Goal: Task Accomplishment & Management: Manage account settings

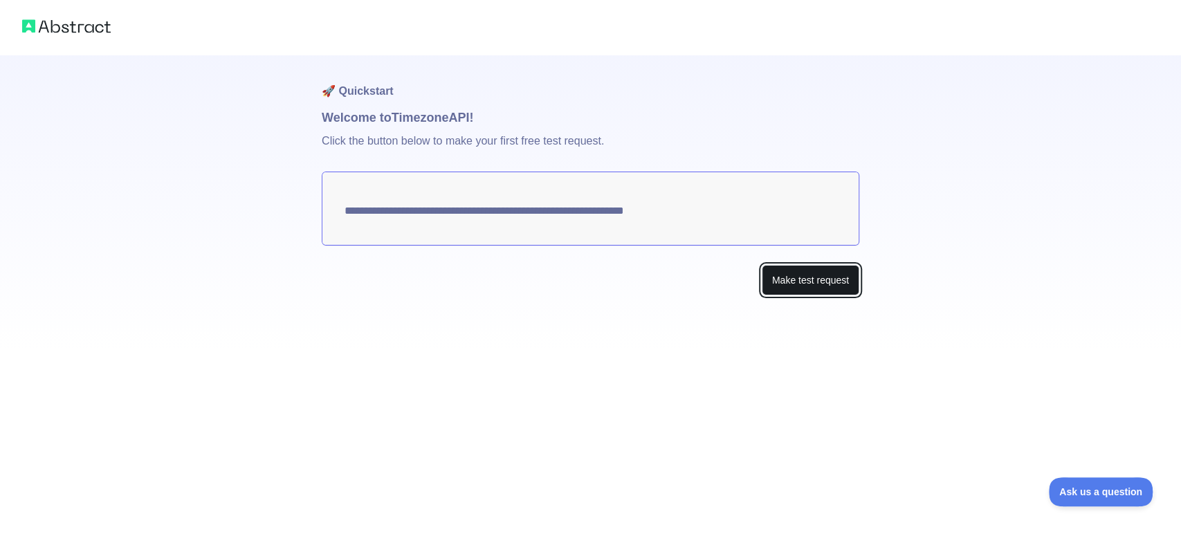
click at [817, 265] on button "Make test request" at bounding box center [811, 280] width 98 height 31
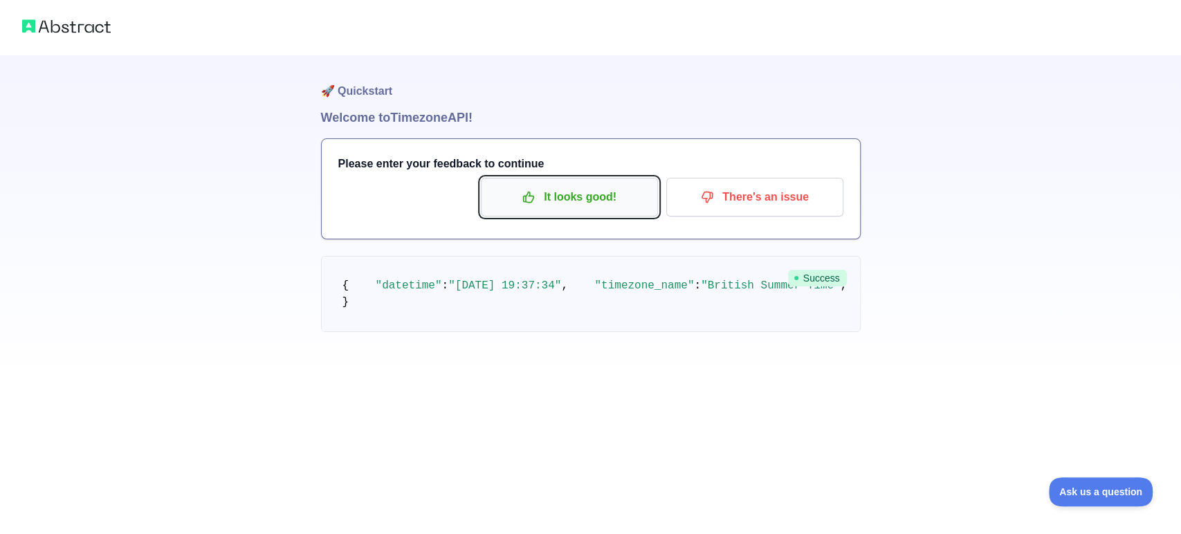
click at [598, 185] on p "It looks good!" at bounding box center [569, 197] width 156 height 24
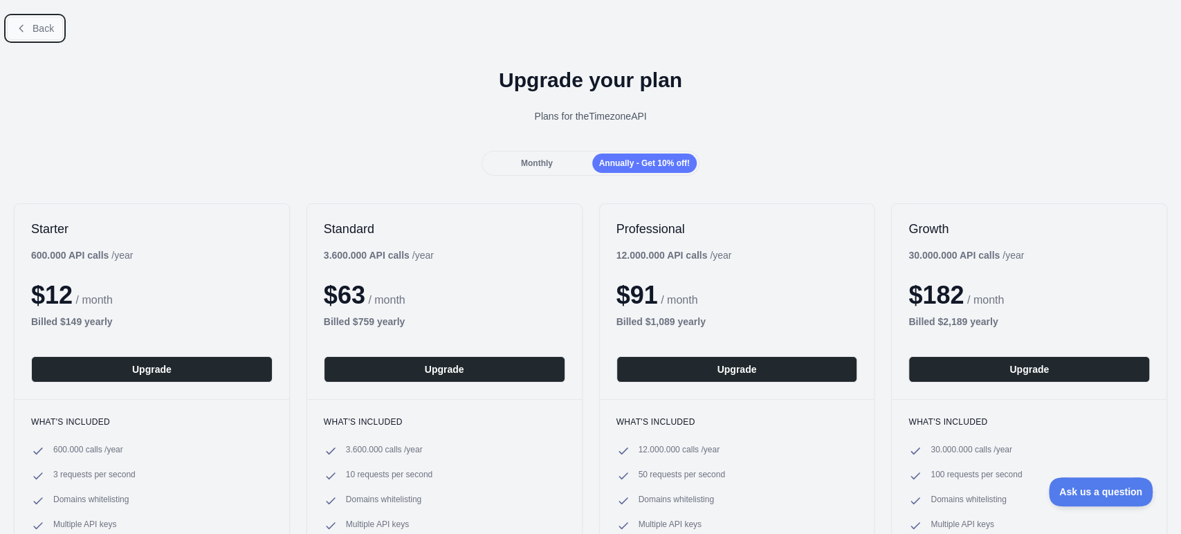
click at [41, 30] on span "Back" at bounding box center [43, 28] width 21 height 11
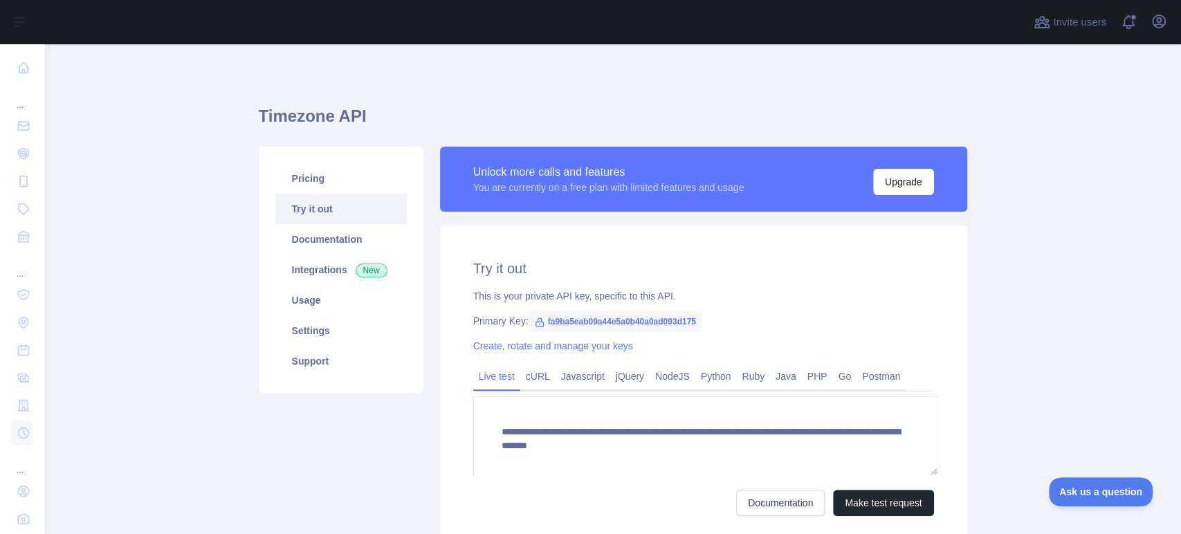
click at [44, 29] on div "Invite users View notifications Open user menu" at bounding box center [612, 22] width 1137 height 44
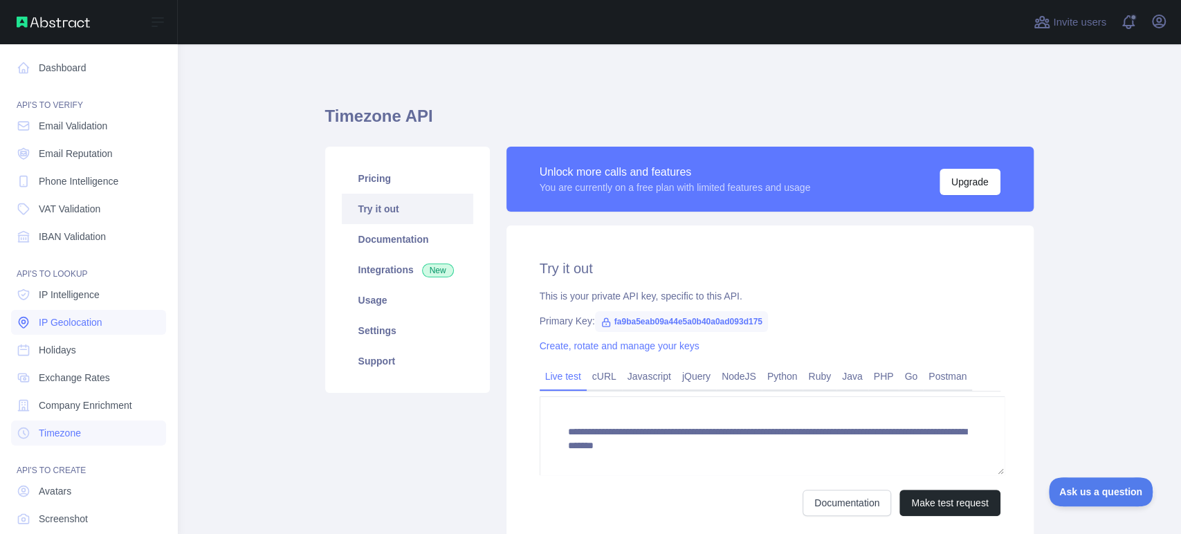
click at [95, 311] on link "IP Geolocation" at bounding box center [88, 322] width 155 height 25
click at [39, 60] on link "Dashboard" at bounding box center [88, 67] width 155 height 25
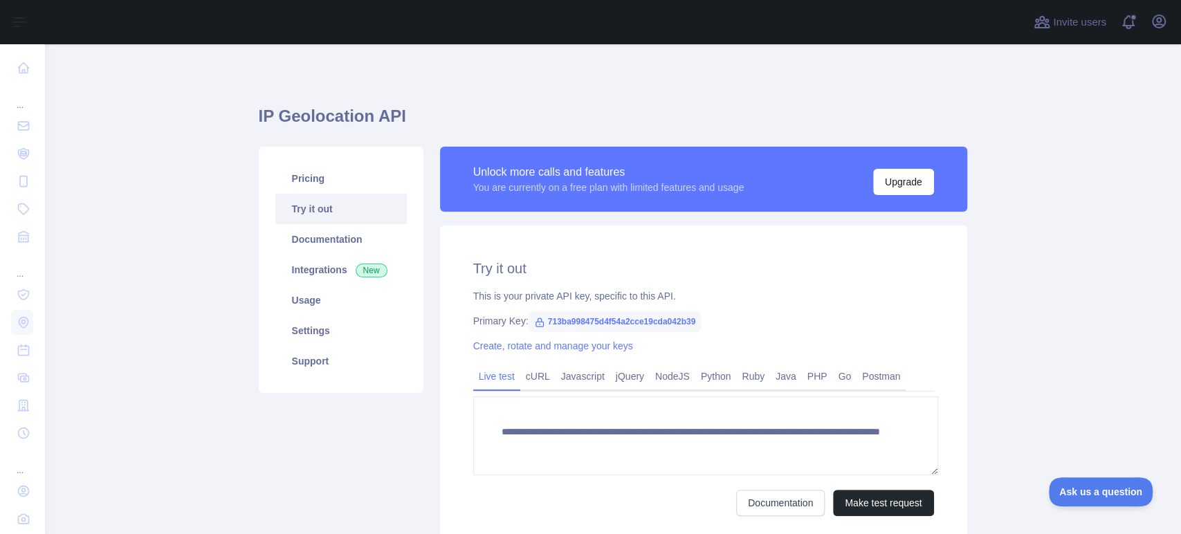
type textarea "**********"
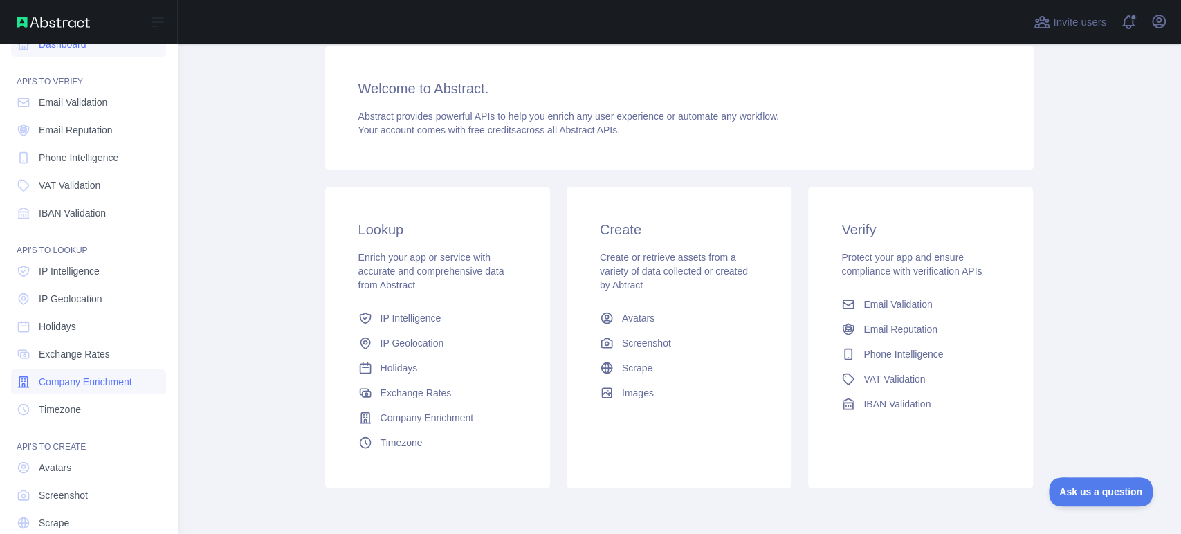
scroll to position [36, 0]
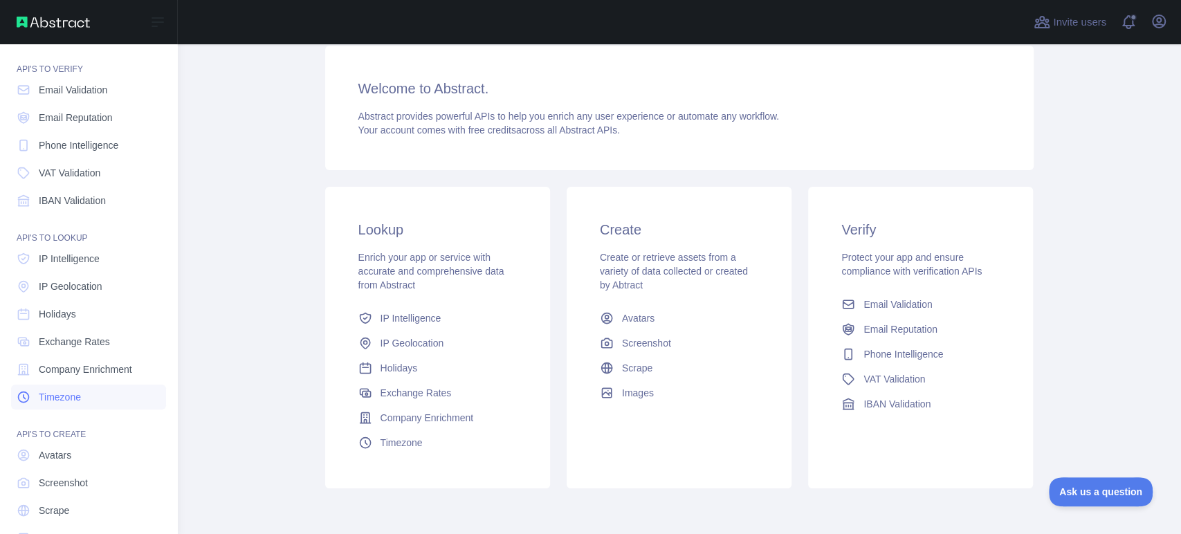
click at [80, 385] on link "Timezone" at bounding box center [88, 397] width 155 height 25
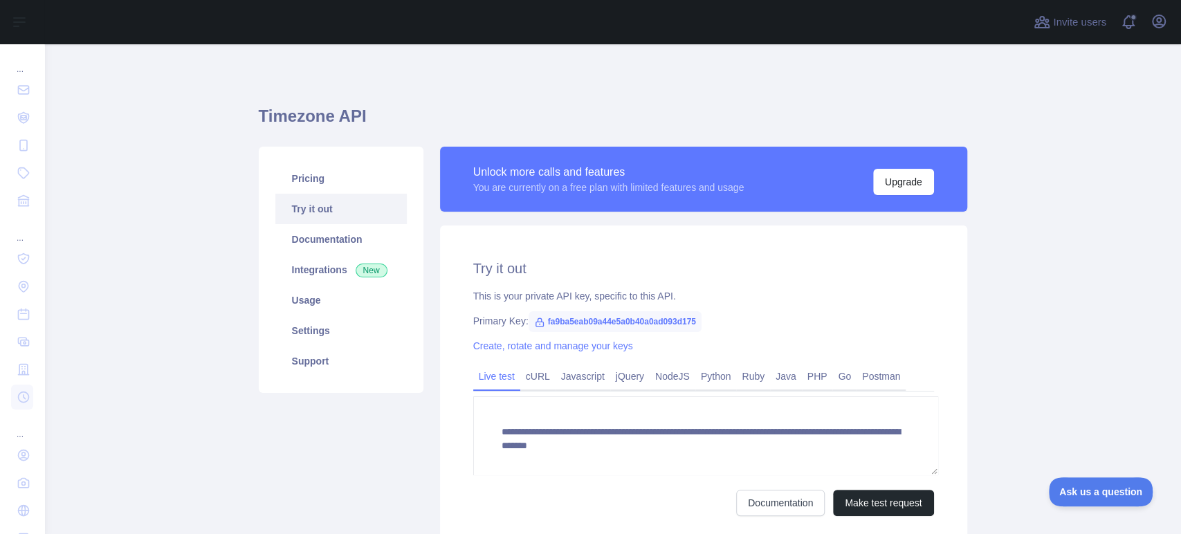
scroll to position [77, 0]
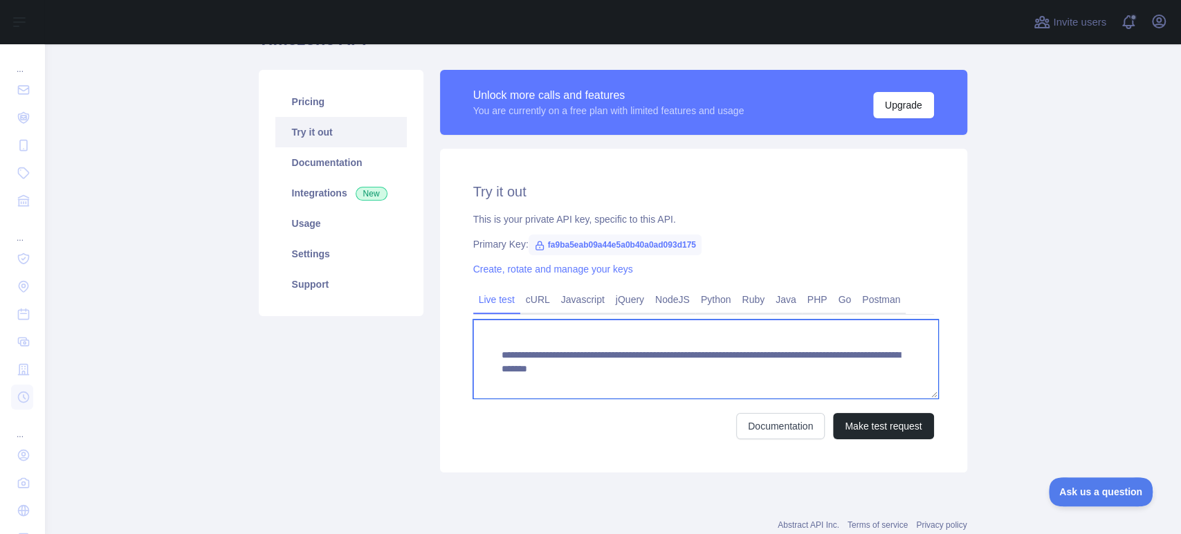
drag, startPoint x: 488, startPoint y: 331, endPoint x: 830, endPoint y: 353, distance: 343.2
click at [830, 353] on textarea "**********" at bounding box center [705, 359] width 465 height 79
click at [799, 320] on textarea "**********" at bounding box center [705, 359] width 465 height 79
click at [760, 320] on textarea "**********" at bounding box center [705, 359] width 465 height 79
drag, startPoint x: 829, startPoint y: 346, endPoint x: 482, endPoint y: 326, distance: 348.0
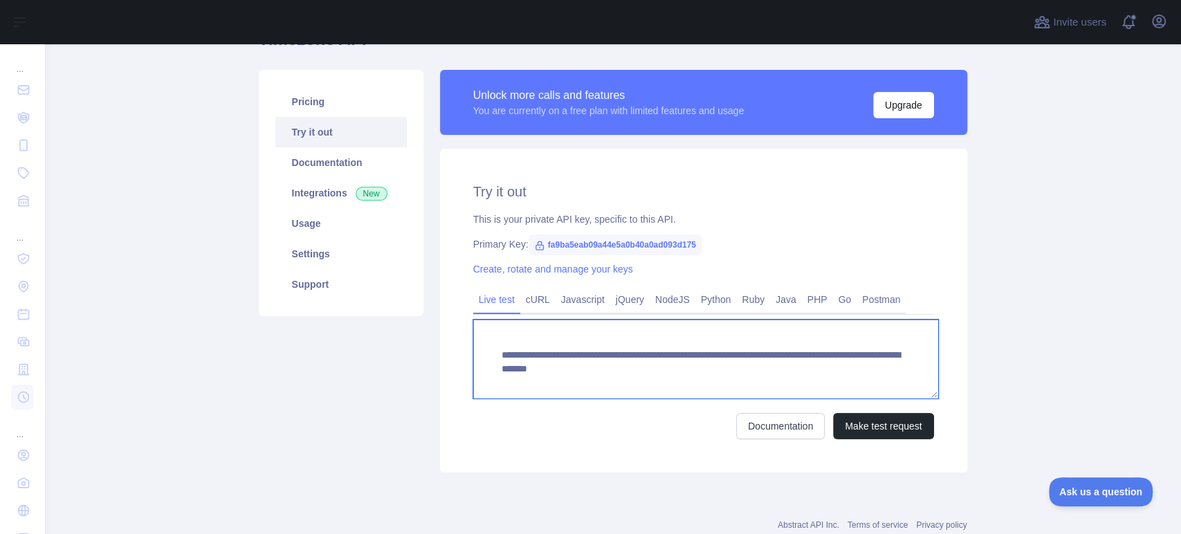
click at [482, 326] on textarea "**********" at bounding box center [705, 359] width 465 height 79
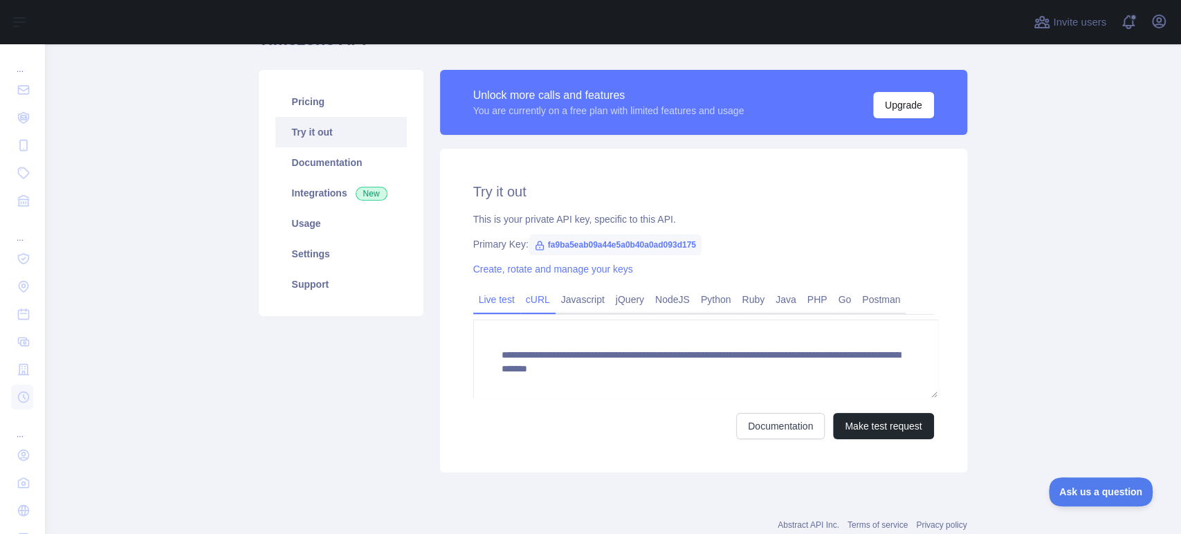
drag, startPoint x: 524, startPoint y: 277, endPoint x: 536, endPoint y: 282, distance: 13.0
click at [524, 289] on link "cURL" at bounding box center [537, 300] width 35 height 22
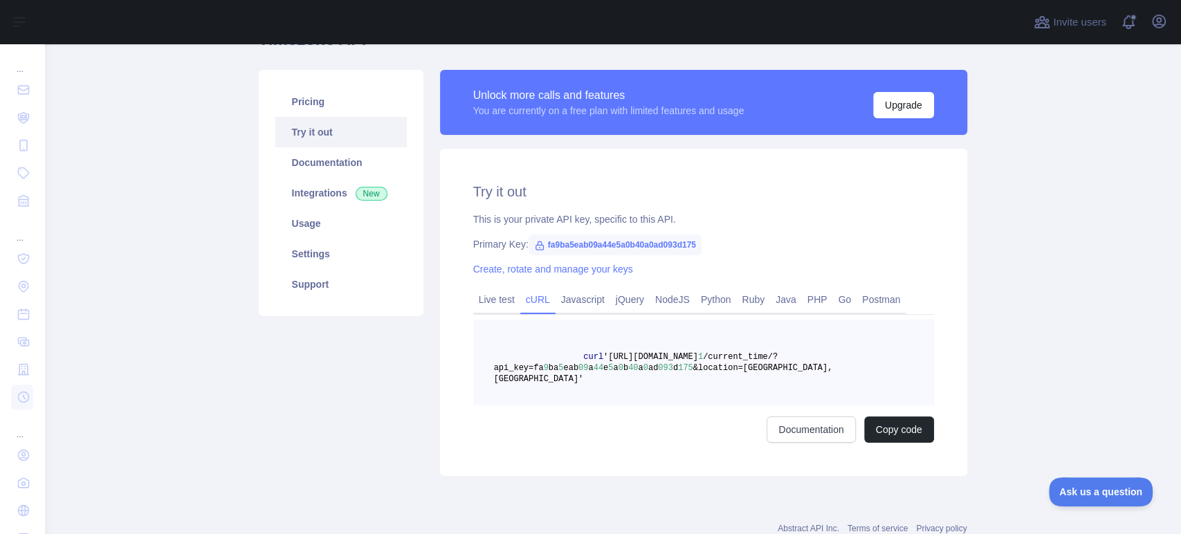
scroll to position [73, 0]
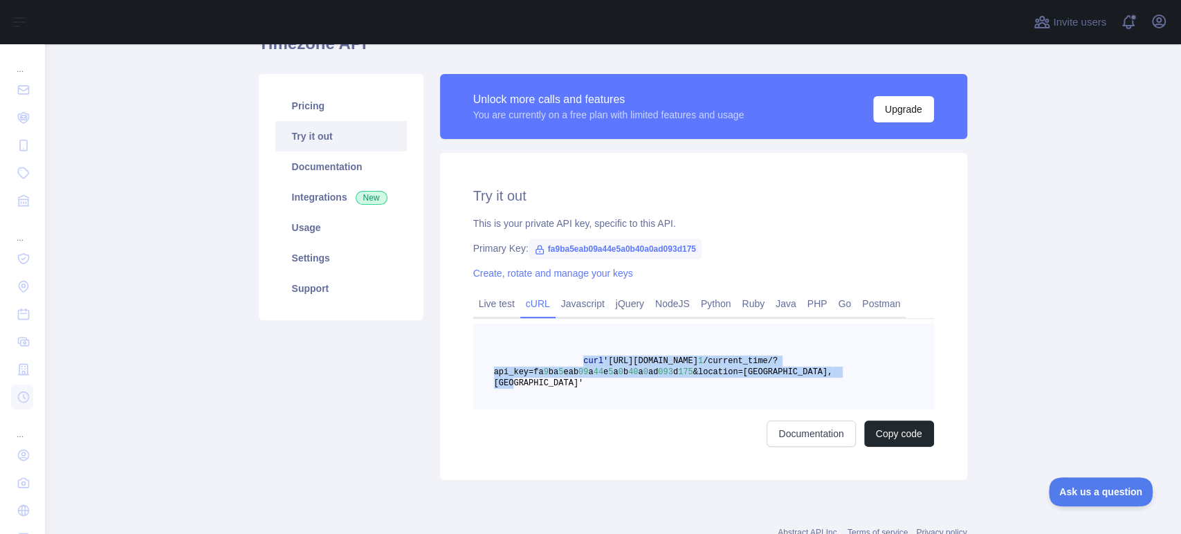
drag, startPoint x: 785, startPoint y: 347, endPoint x: 561, endPoint y: 336, distance: 223.8
click at [561, 336] on pre "curl 'https://timezone.abstractapi.com/v 1 /current_time/?api_key=fa 9 ba 5 eab…" at bounding box center [703, 367] width 461 height 86
copy span "curl 'https://timezone.abstractapi.com/v 1 /current_time/?api_key=fa 9 ba 5 eab…"
click at [556, 293] on link "Javascript" at bounding box center [583, 304] width 55 height 22
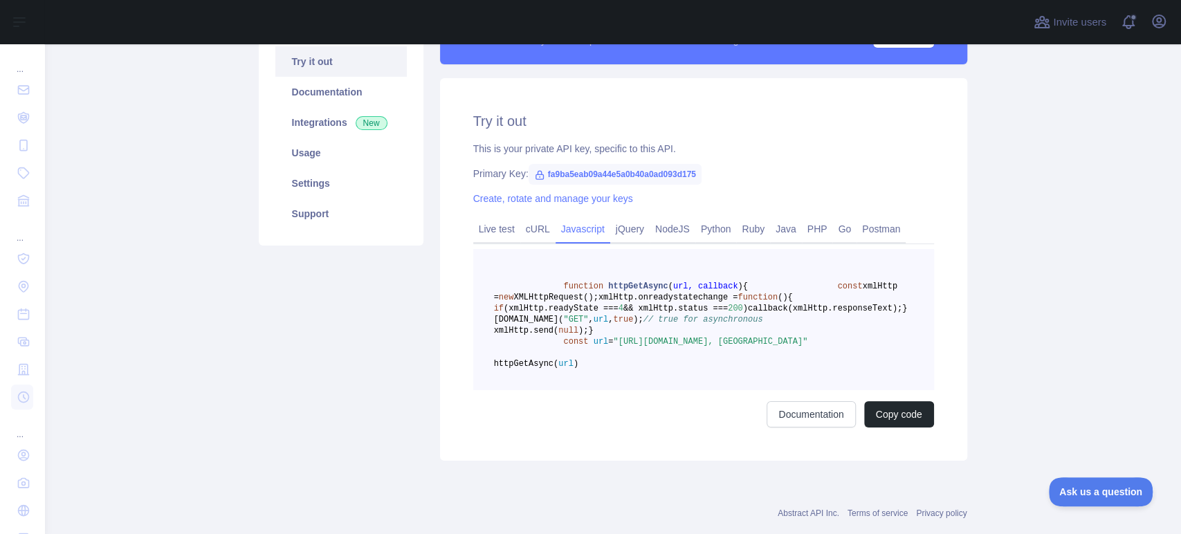
scroll to position [149, 0]
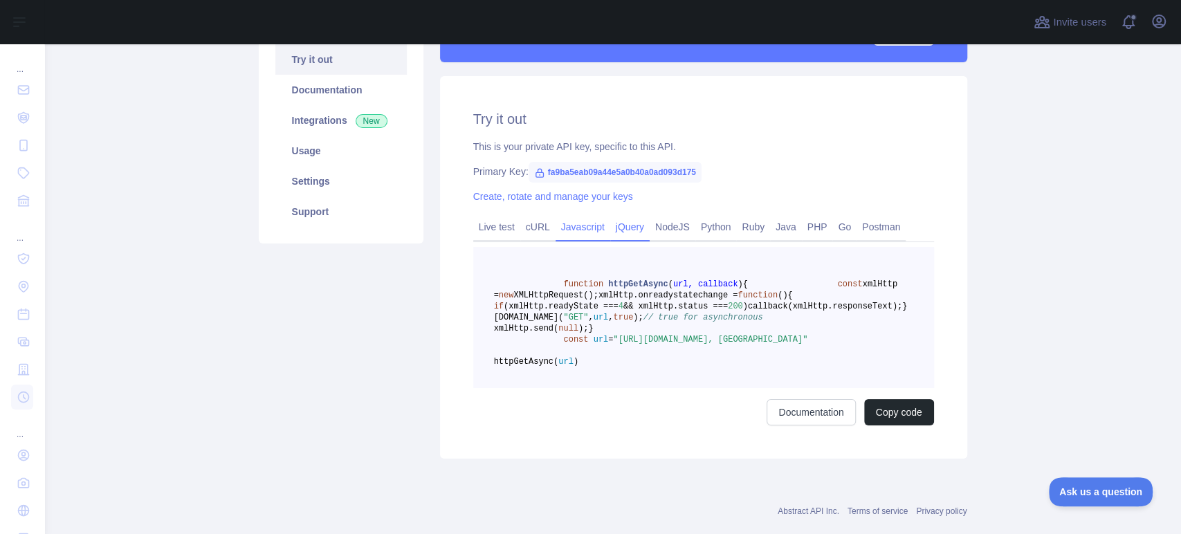
click at [610, 216] on link "jQuery" at bounding box center [629, 227] width 39 height 22
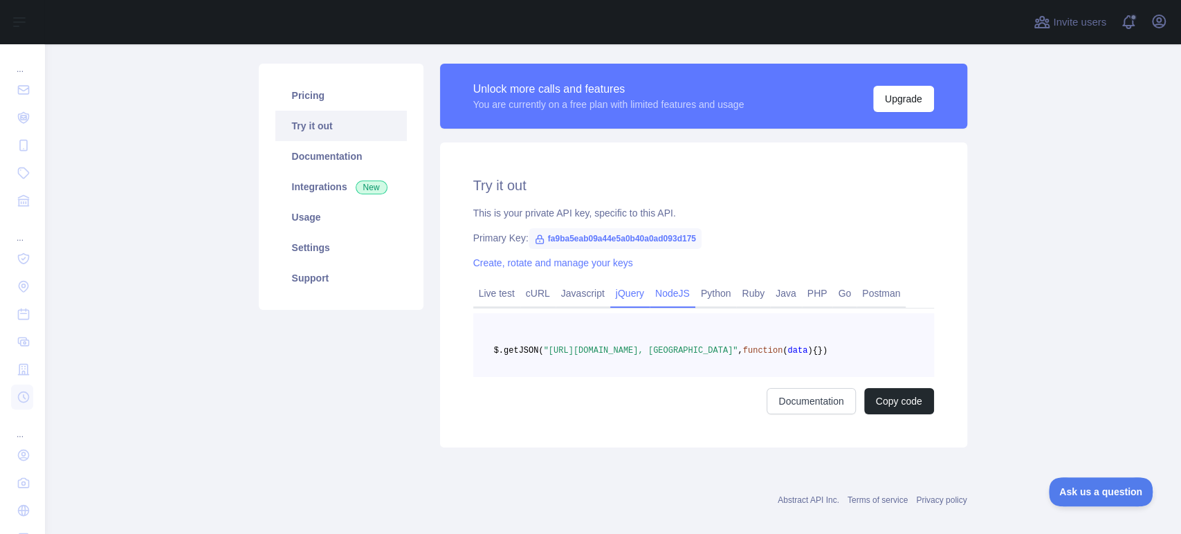
click at [650, 282] on link "NodeJS" at bounding box center [673, 293] width 46 height 22
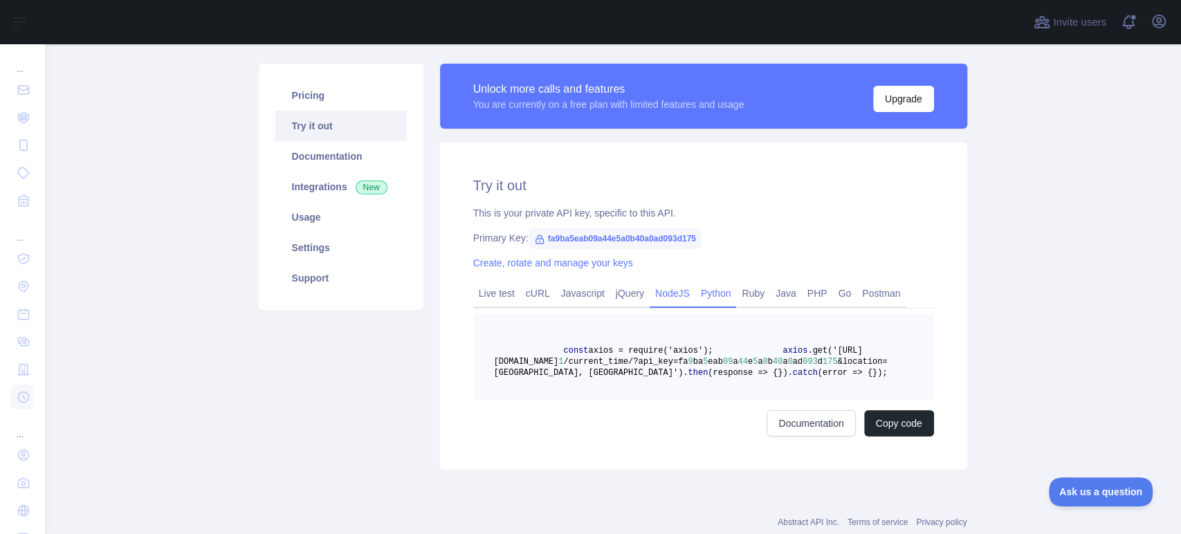
click at [695, 282] on link "Python" at bounding box center [716, 293] width 42 height 22
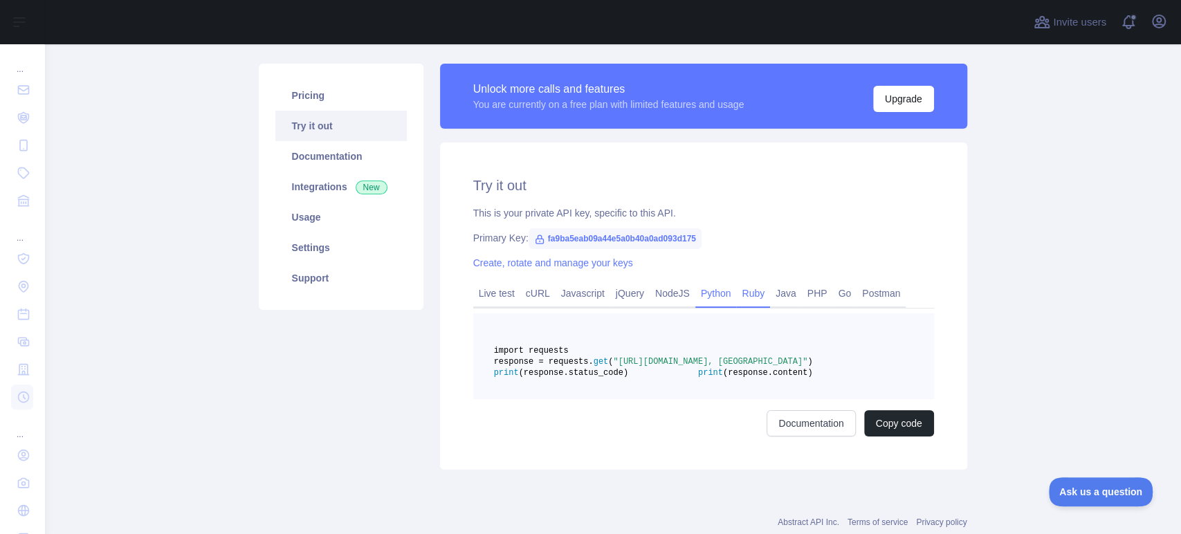
click at [736, 282] on link "Ruby" at bounding box center [753, 293] width 34 height 22
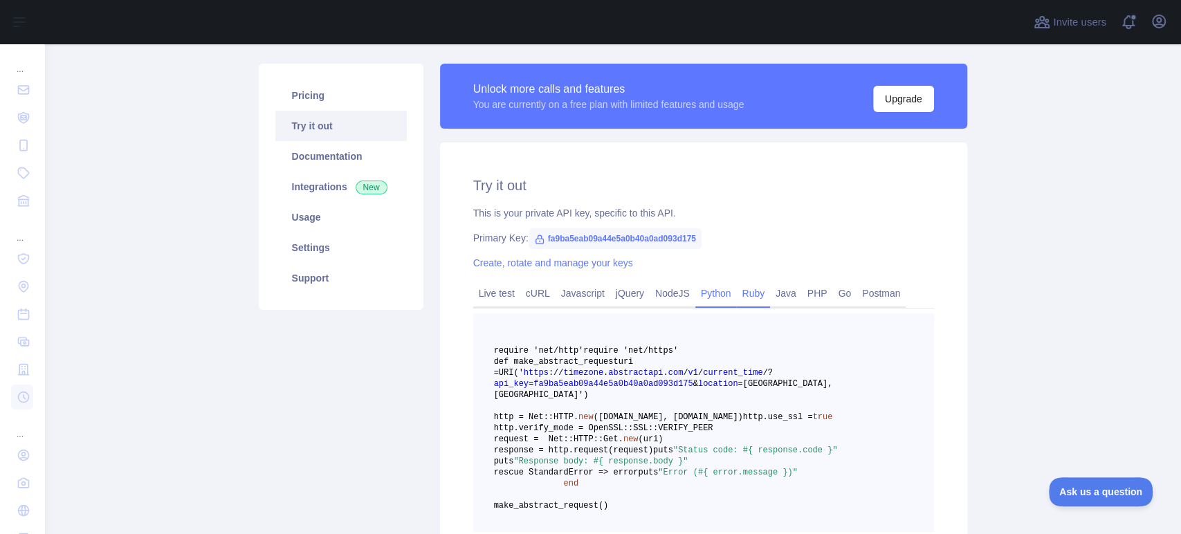
click at [695, 282] on link "Python" at bounding box center [716, 293] width 42 height 22
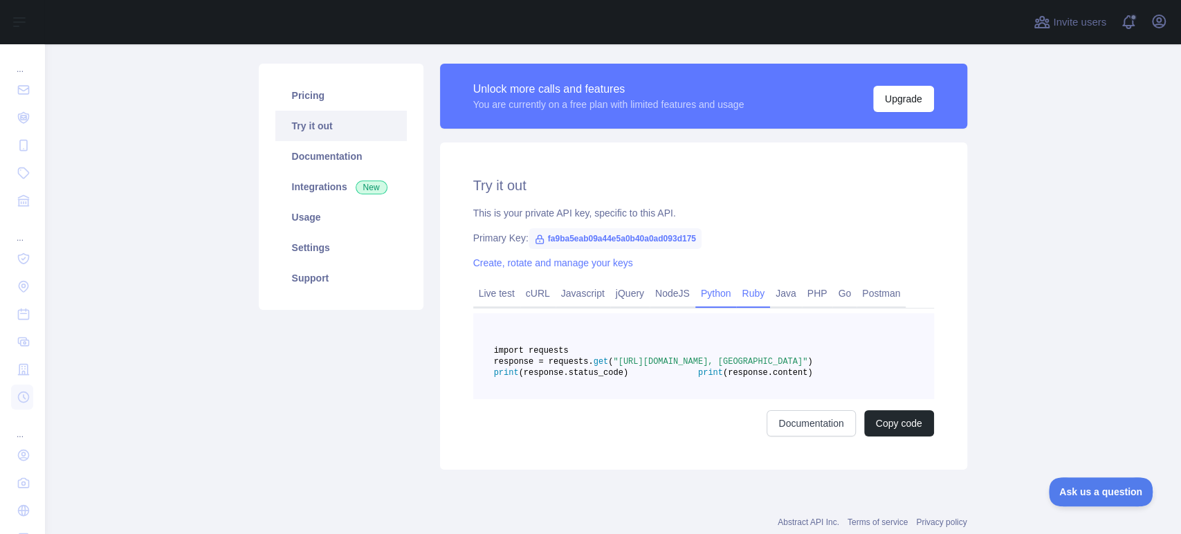
click at [736, 282] on link "Ruby" at bounding box center [753, 293] width 34 height 22
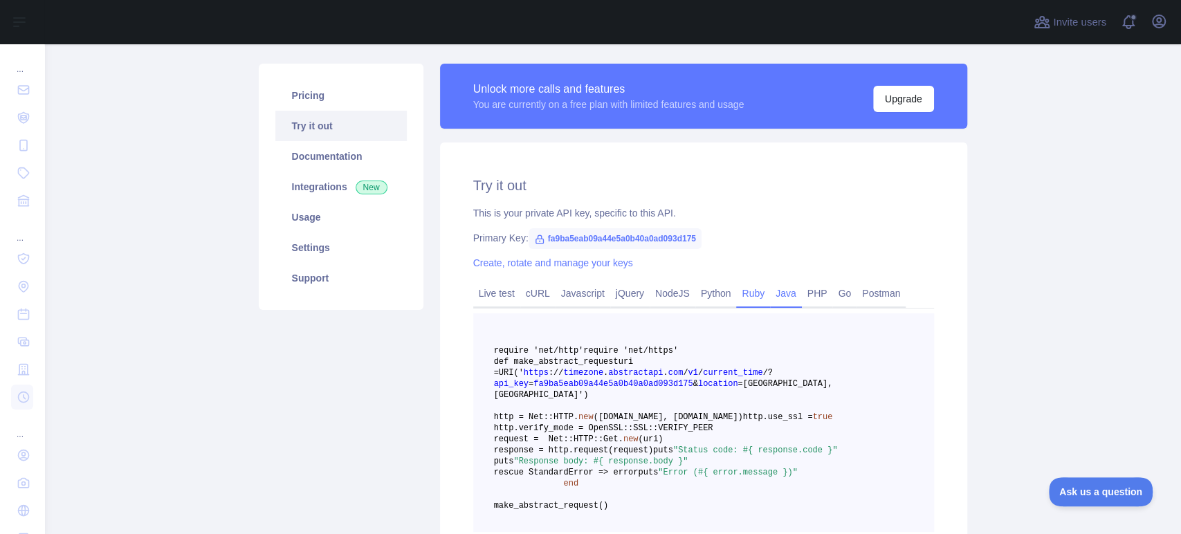
click at [770, 282] on link "Java" at bounding box center [786, 293] width 32 height 22
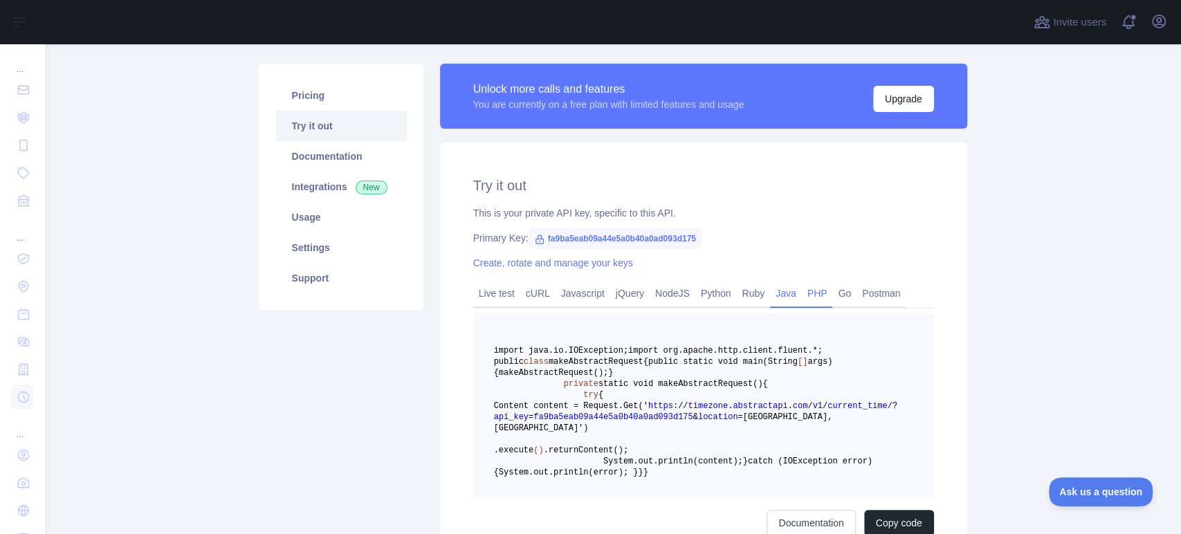
click at [802, 282] on link "PHP" at bounding box center [817, 293] width 31 height 22
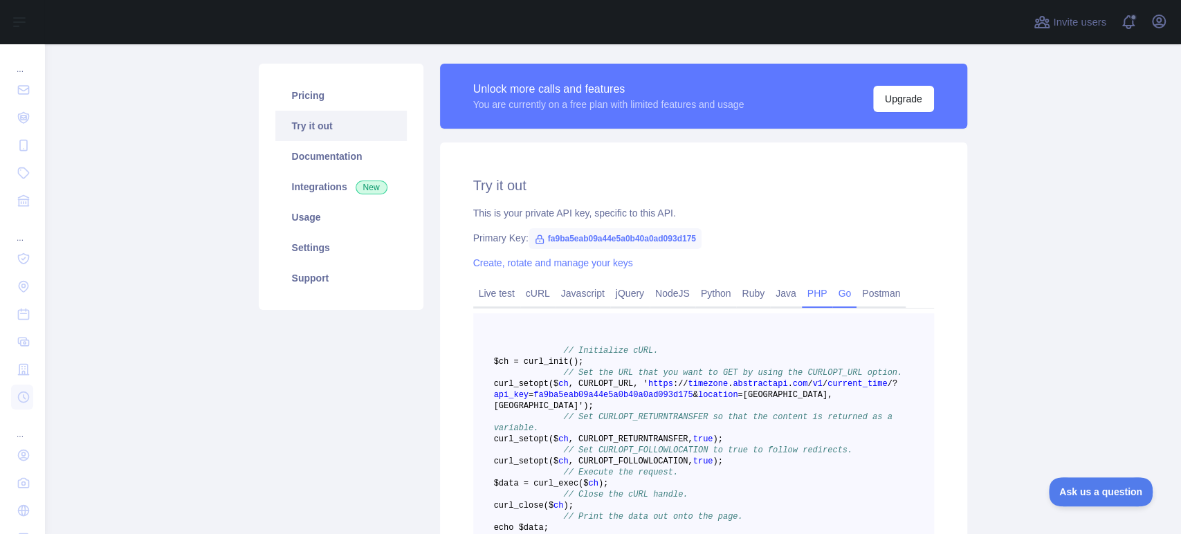
click at [832, 282] on link "Go" at bounding box center [844, 293] width 24 height 22
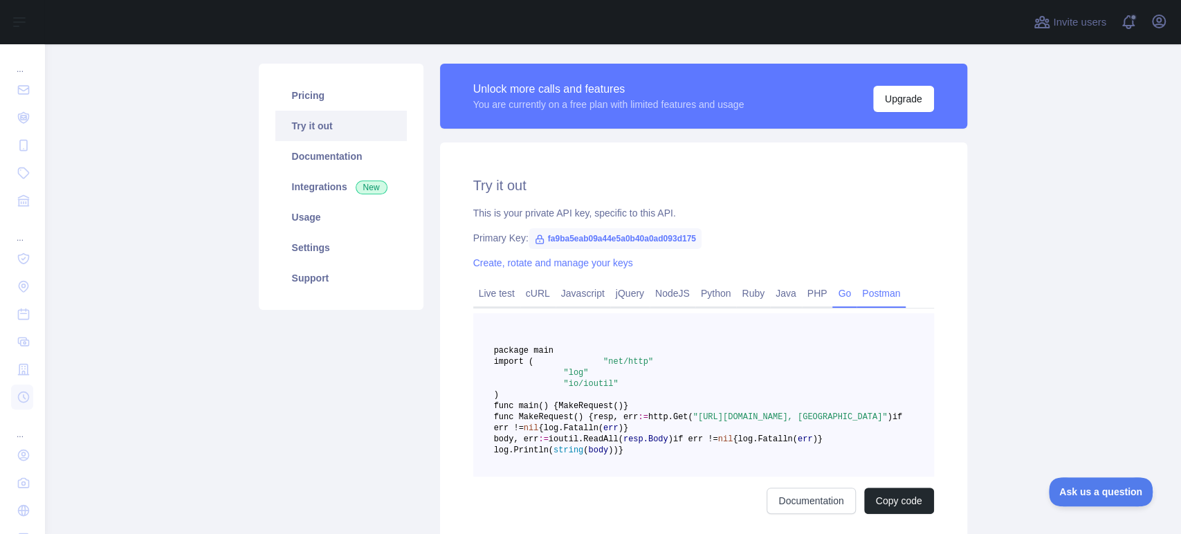
click at [857, 282] on link "Postman" at bounding box center [881, 293] width 49 height 22
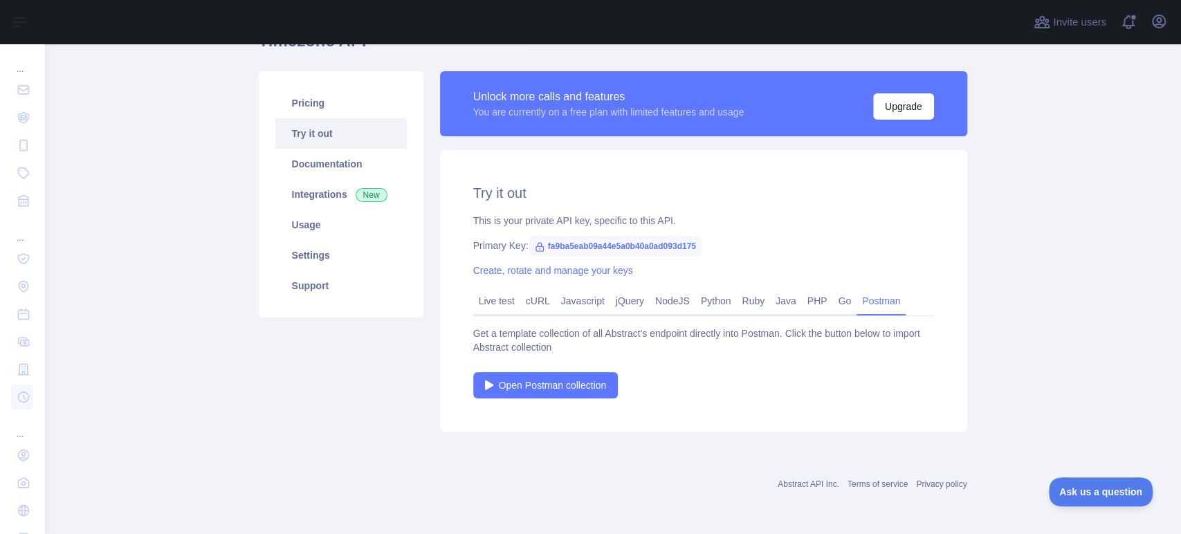
scroll to position [39, 0]
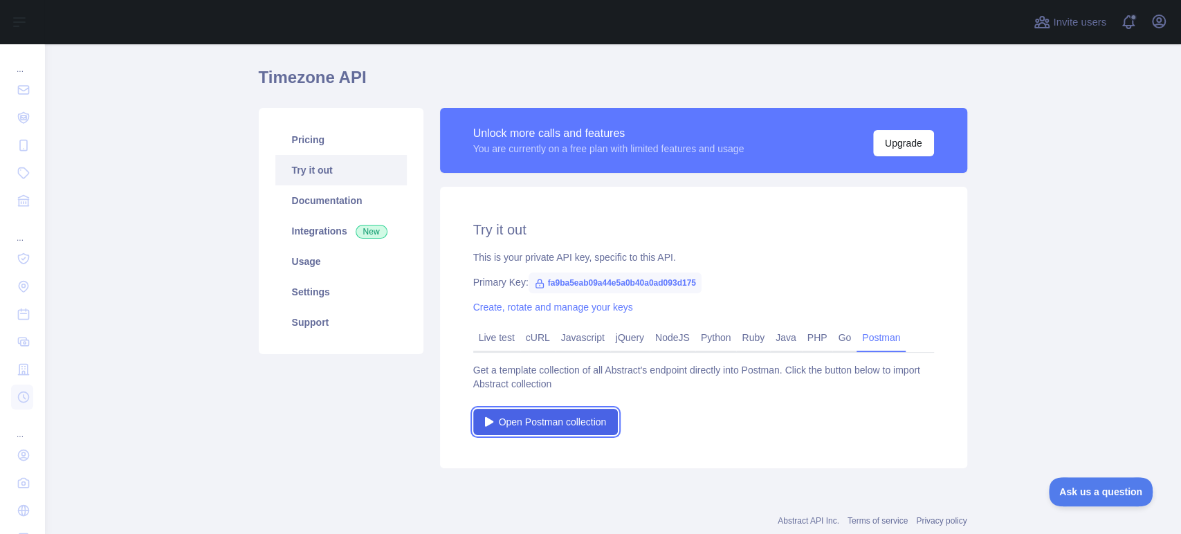
click at [499, 415] on span "Open Postman collection" at bounding box center [553, 422] width 108 height 14
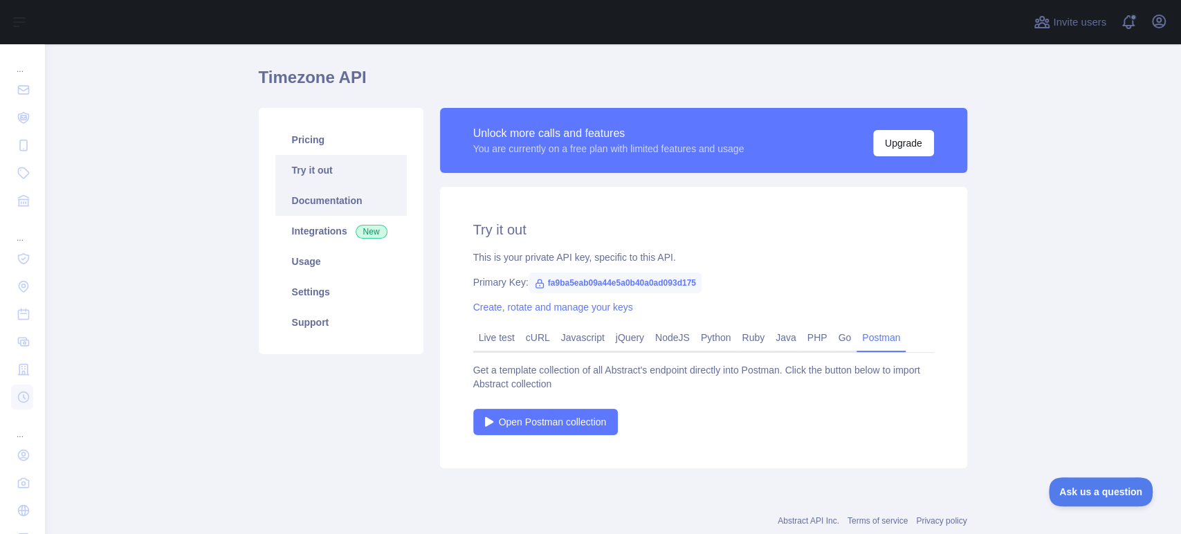
click at [309, 187] on link "Documentation" at bounding box center [340, 200] width 131 height 30
click at [1158, 17] on icon "button" at bounding box center [1159, 21] width 12 height 12
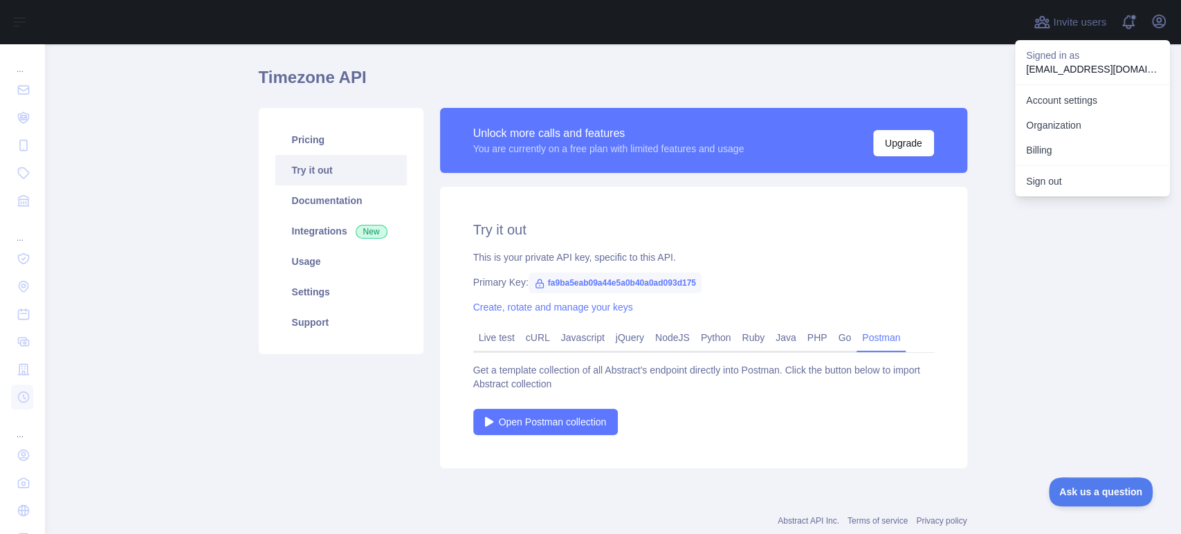
click at [1057, 54] on p "Signed in as" at bounding box center [1092, 55] width 133 height 14
click at [1083, 89] on link "Account settings" at bounding box center [1092, 100] width 155 height 25
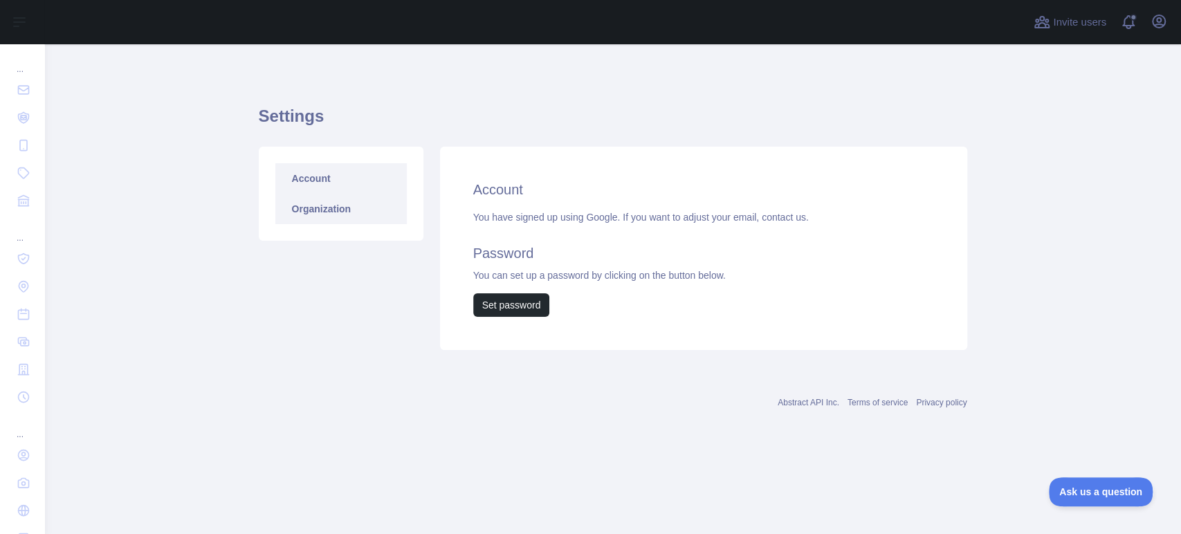
click at [321, 198] on link "Organization" at bounding box center [340, 209] width 131 height 30
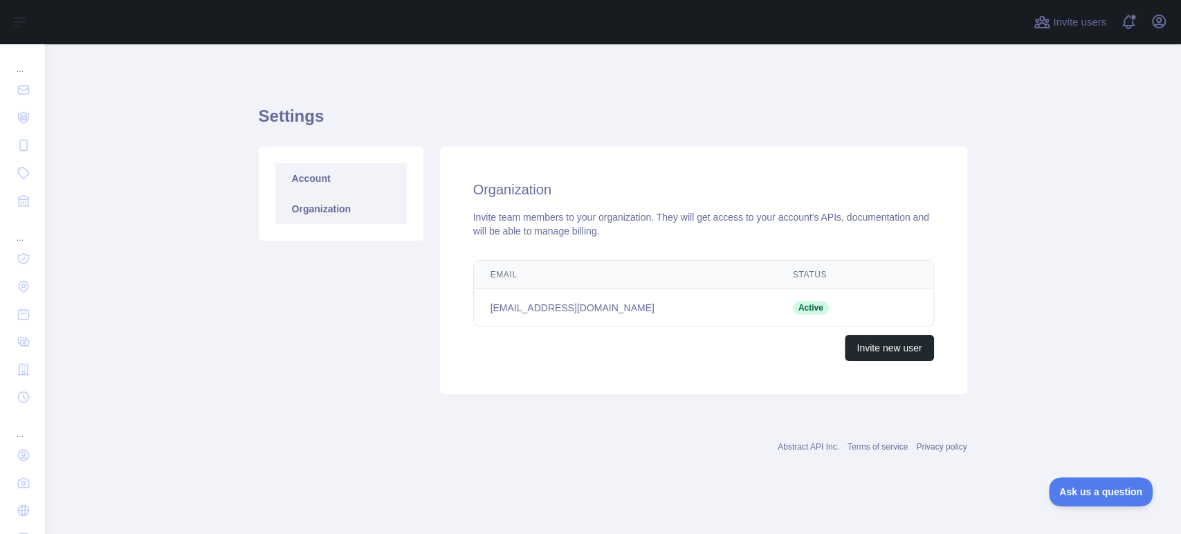
click at [314, 168] on link "Account" at bounding box center [340, 178] width 131 height 30
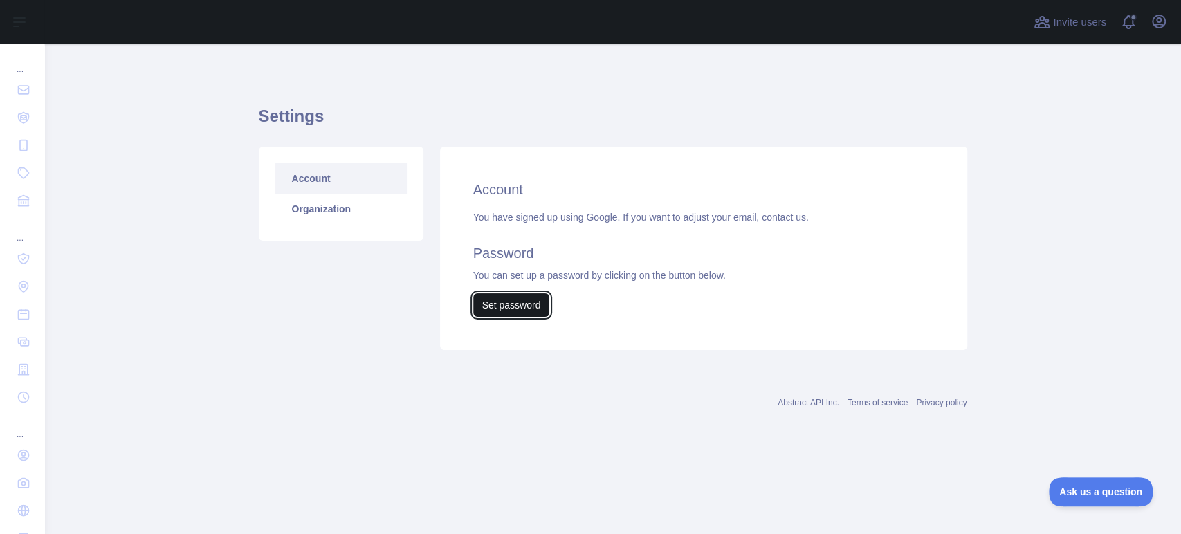
click at [522, 293] on button "Set password" at bounding box center [511, 305] width 77 height 24
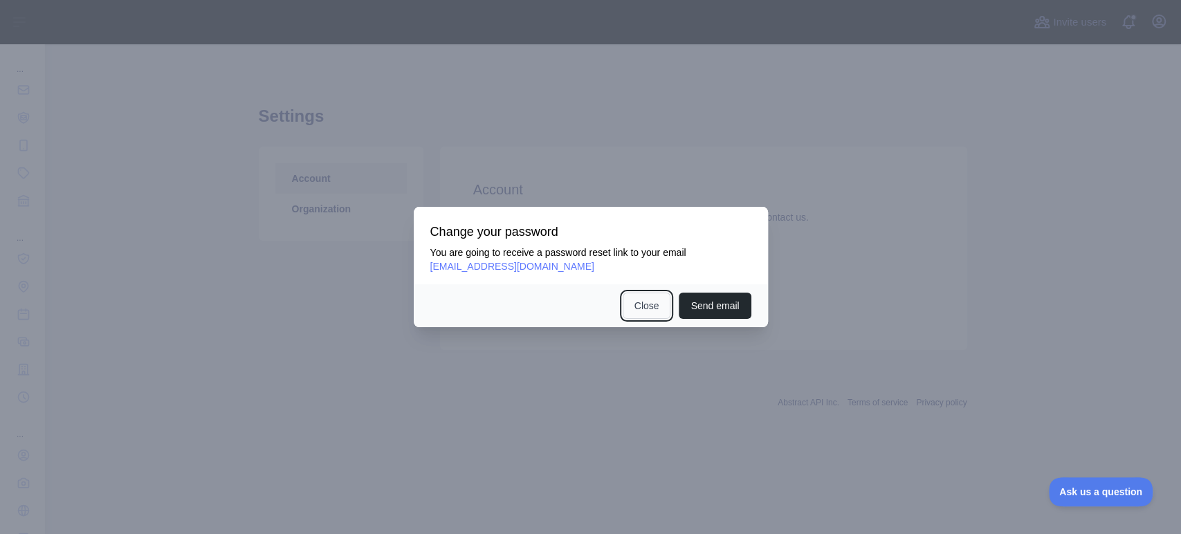
click at [643, 307] on button "Close" at bounding box center [647, 306] width 48 height 26
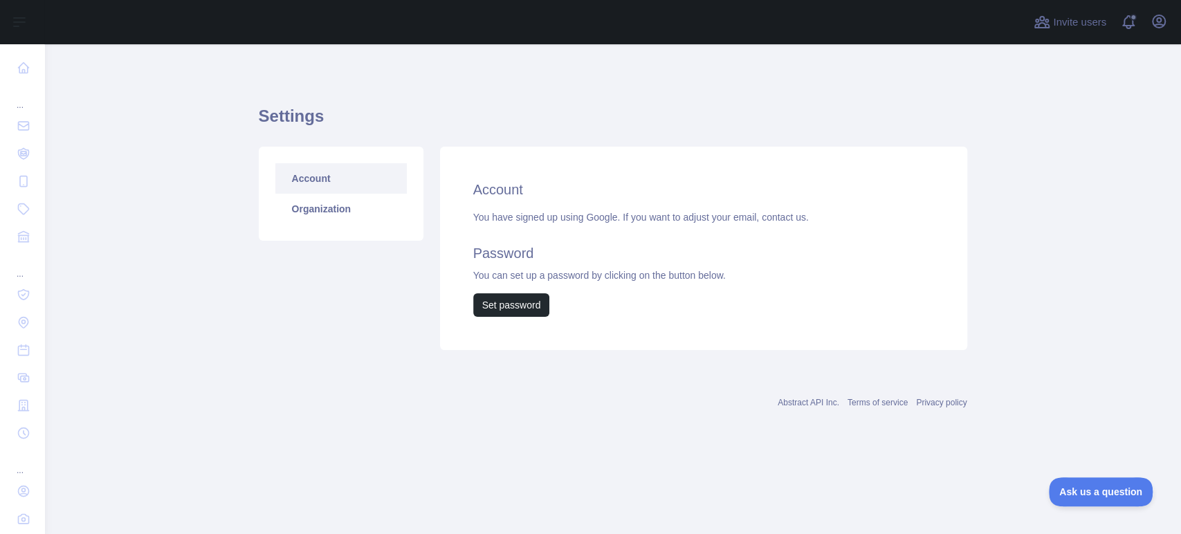
click at [660, 85] on div "Settings Account Organization Account You have signed up using Google. If you w…" at bounding box center [613, 224] width 709 height 292
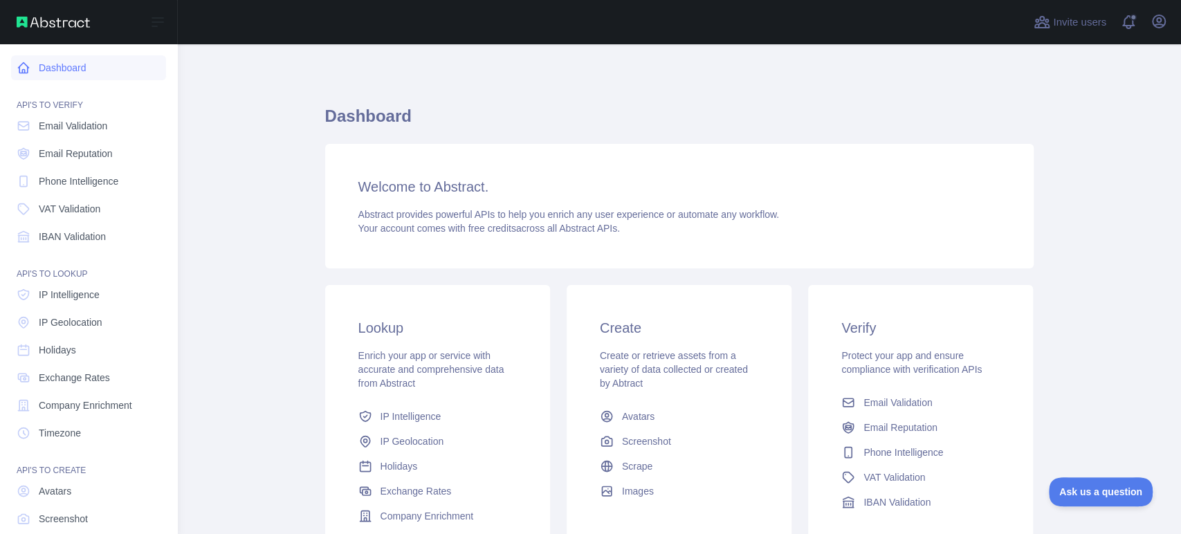
click at [17, 70] on icon at bounding box center [24, 68] width 14 height 14
click at [40, 60] on link "Dashboard" at bounding box center [88, 67] width 155 height 25
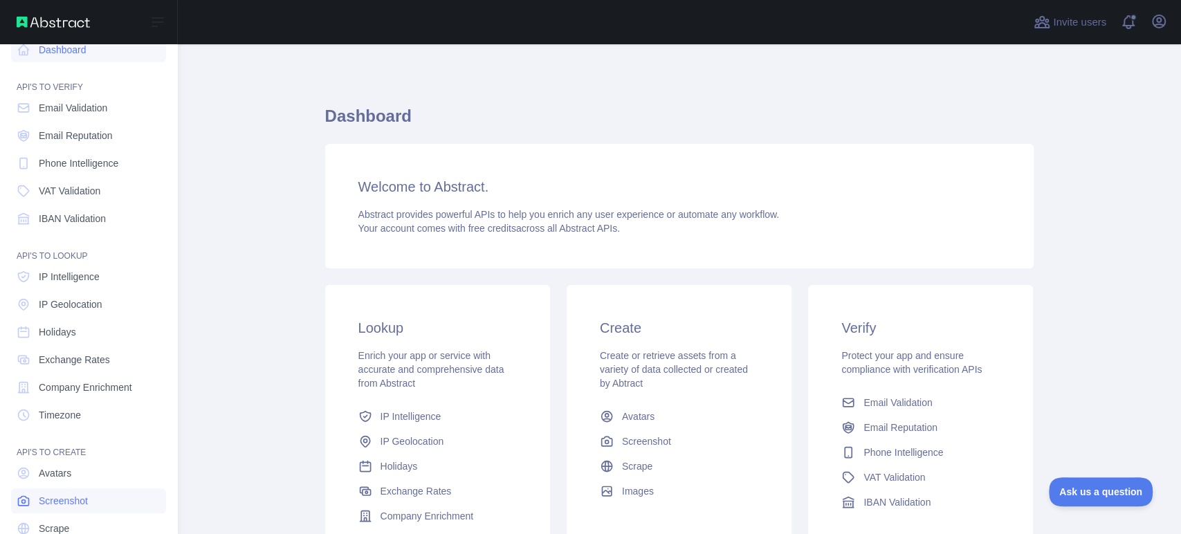
scroll to position [36, 0]
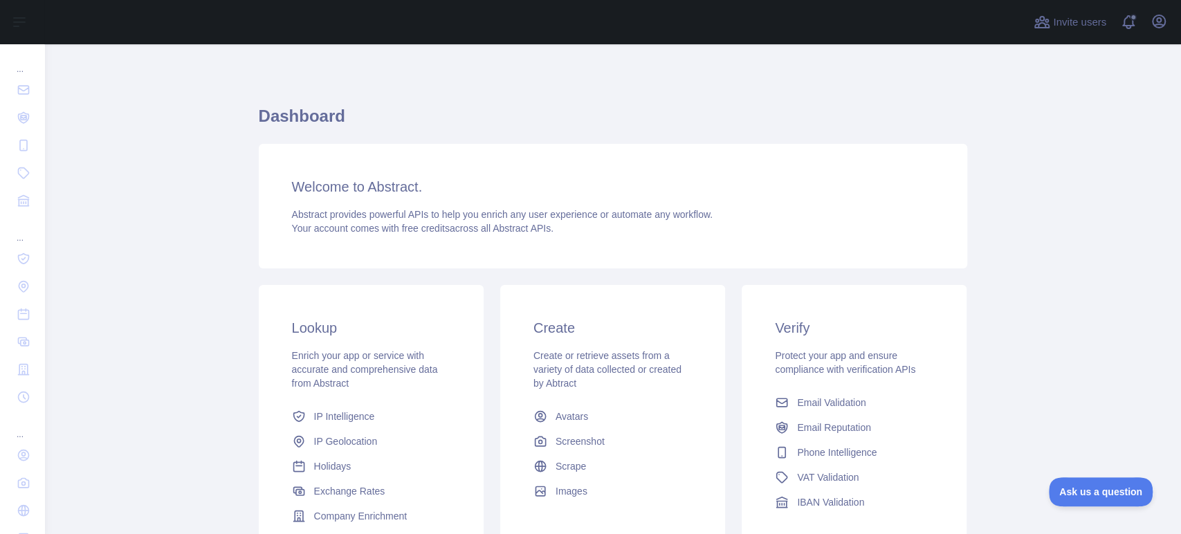
click at [745, 86] on div "Dashboard Welcome to Abstract. Abstract provides powerful APIs to help you enri…" at bounding box center [613, 342] width 709 height 529
click at [1158, 21] on icon "button" at bounding box center [1159, 21] width 17 height 17
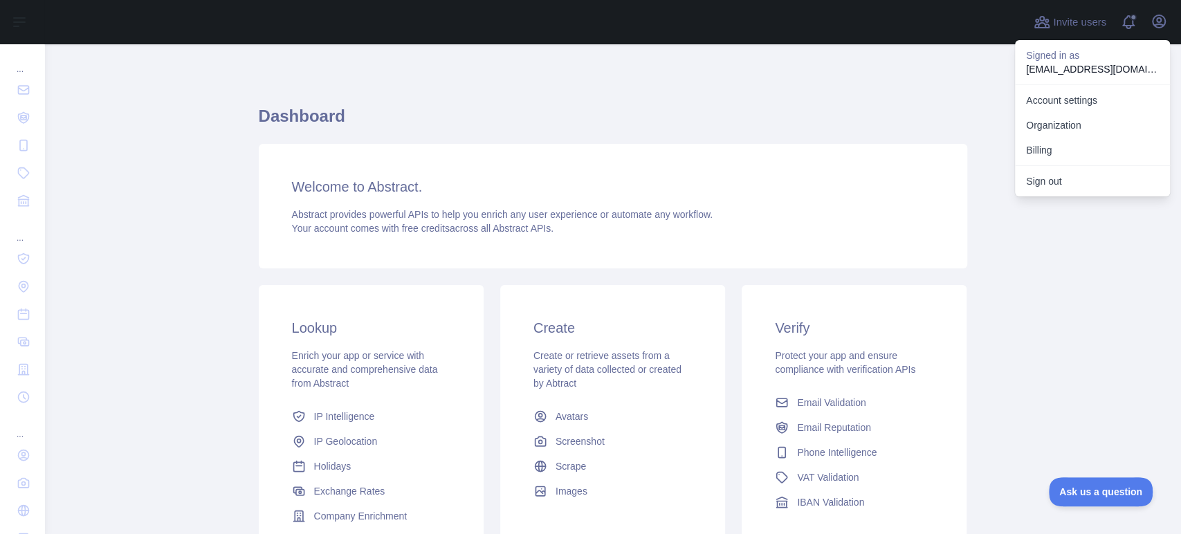
click at [1072, 66] on p "[EMAIL_ADDRESS][DOMAIN_NAME]" at bounding box center [1092, 69] width 133 height 14
click at [1088, 93] on link "Account settings" at bounding box center [1092, 100] width 155 height 25
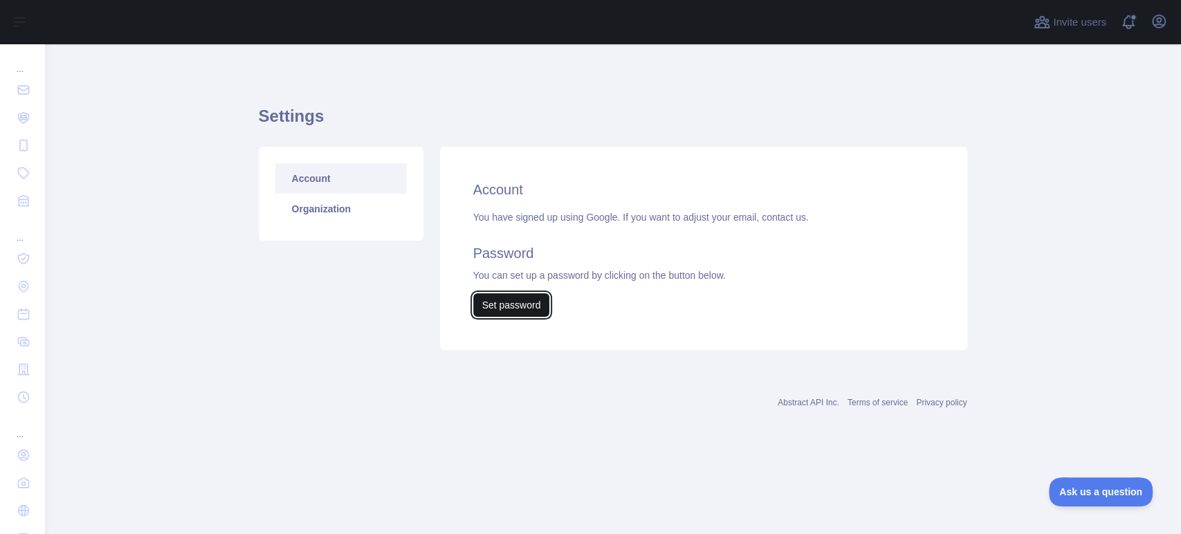
click at [493, 293] on button "Set password" at bounding box center [511, 305] width 77 height 24
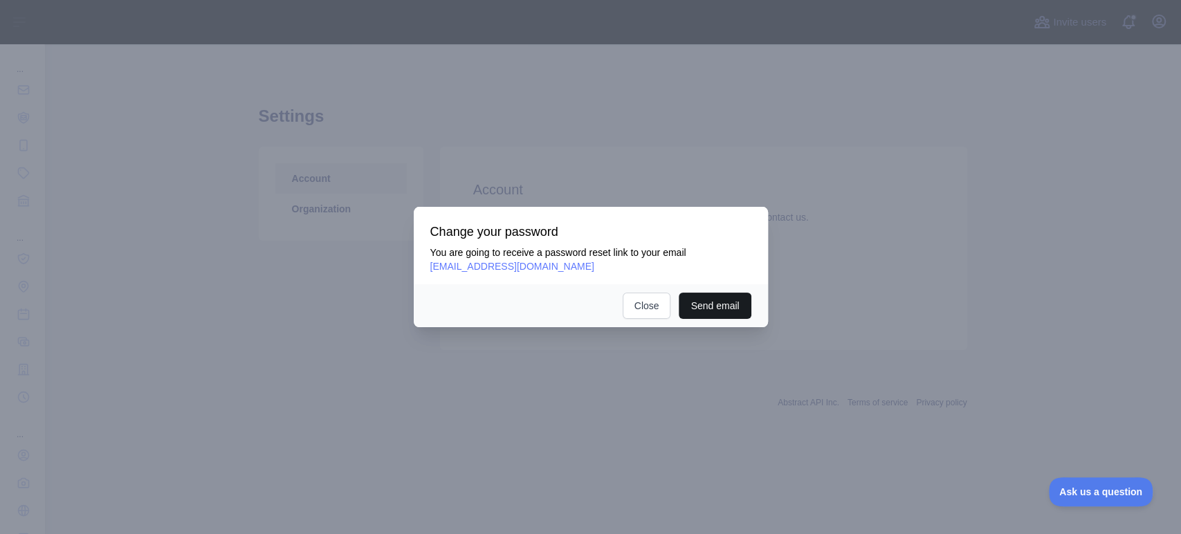
click at [712, 305] on button "Send email" at bounding box center [715, 306] width 72 height 26
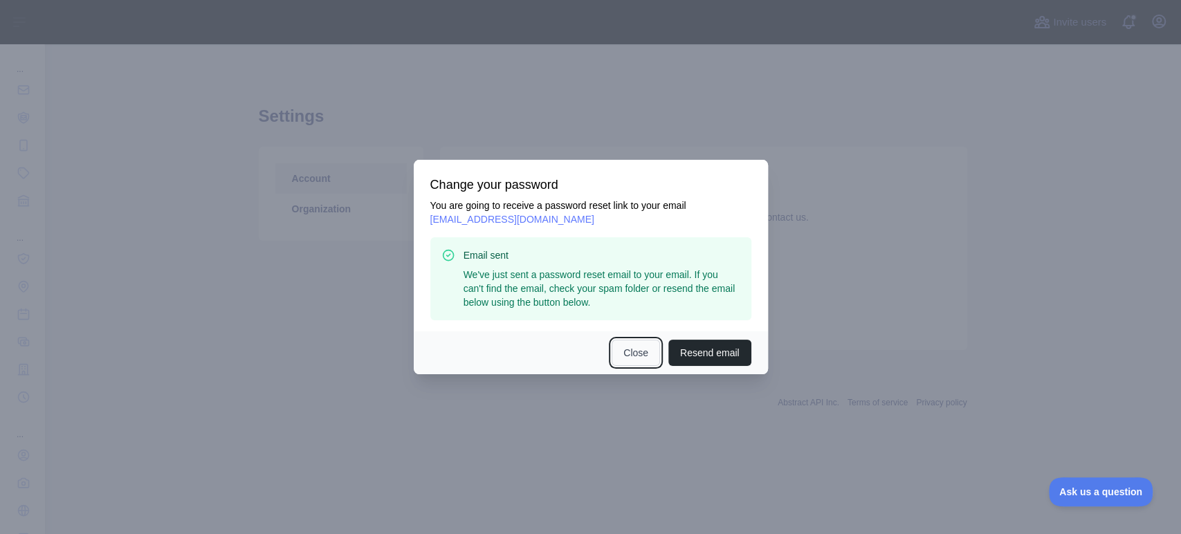
click at [639, 347] on button "Close" at bounding box center [636, 353] width 48 height 26
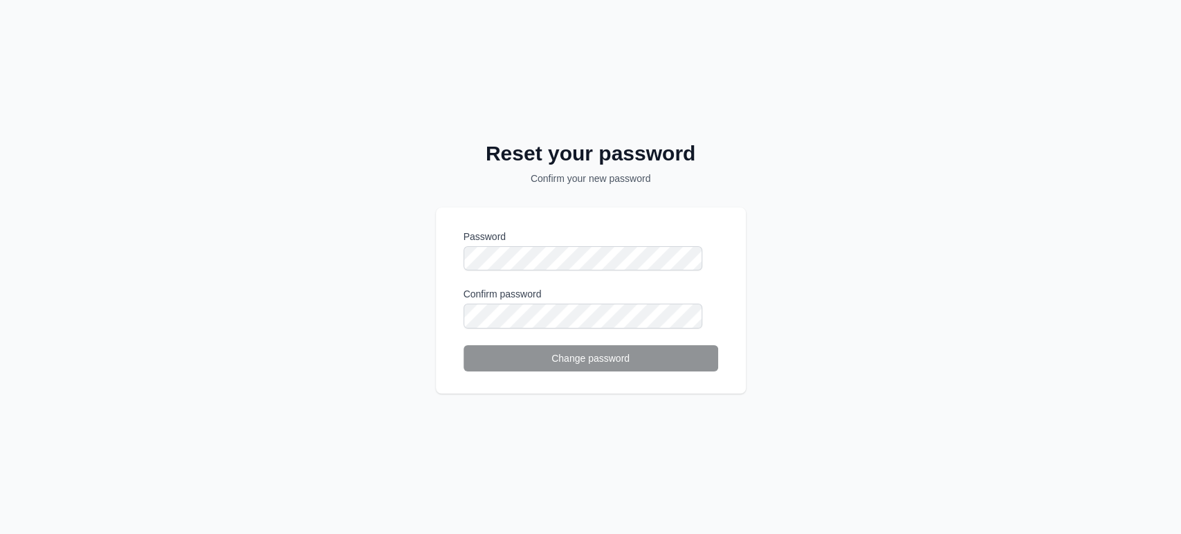
click at [818, 233] on div "Reset your password Confirm your new password Password Confirm password Change …" at bounding box center [590, 267] width 1181 height 534
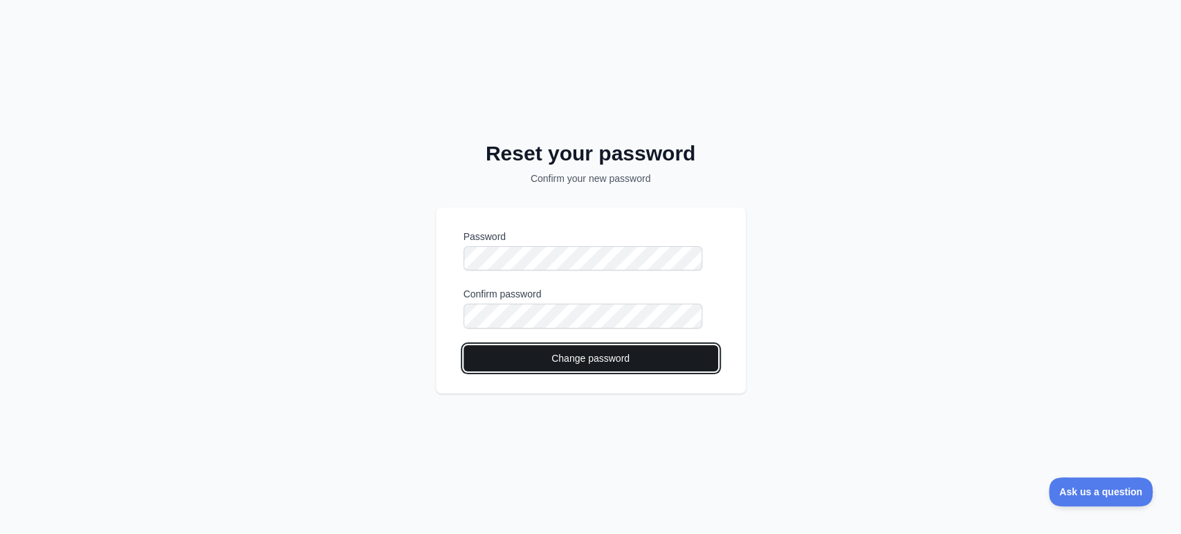
click at [594, 356] on button "Change password" at bounding box center [591, 358] width 255 height 26
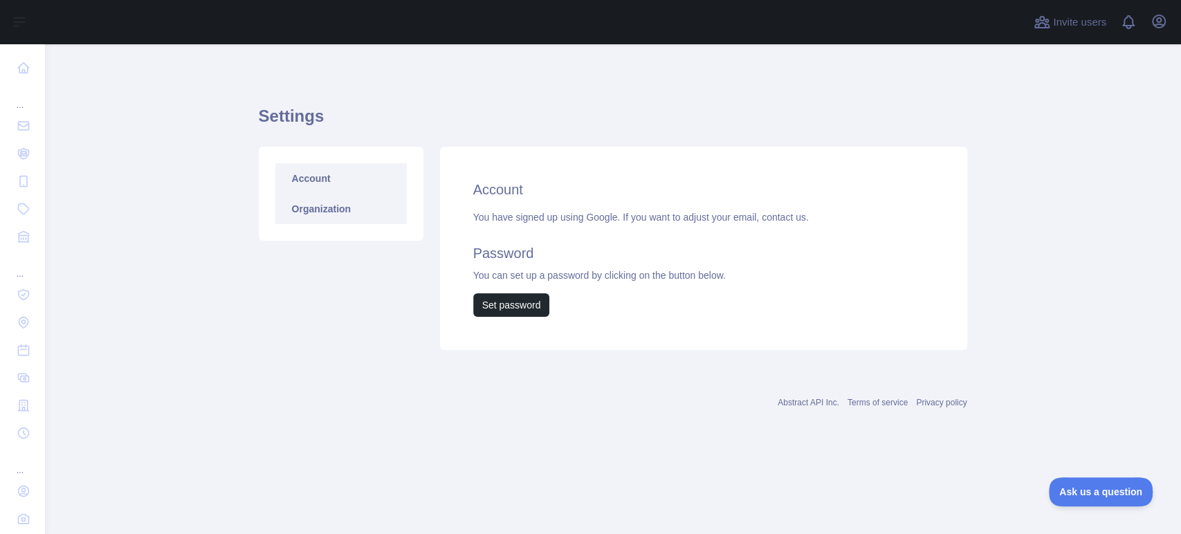
drag, startPoint x: 328, startPoint y: 192, endPoint x: 337, endPoint y: 190, distance: 9.4
click at [328, 194] on link "Organization" at bounding box center [340, 209] width 131 height 30
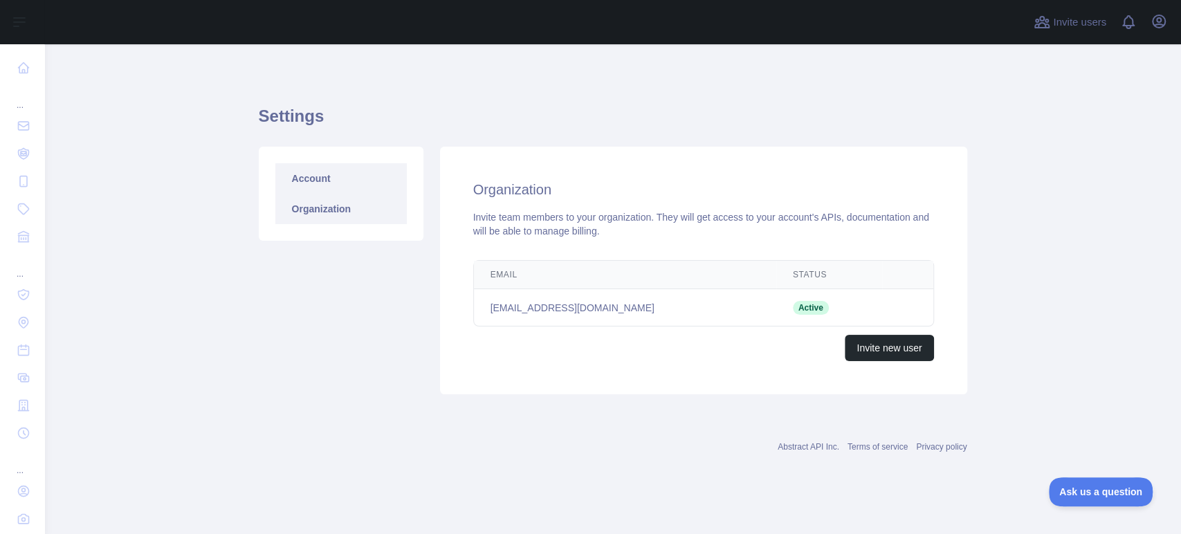
click at [344, 163] on link "Account" at bounding box center [340, 178] width 131 height 30
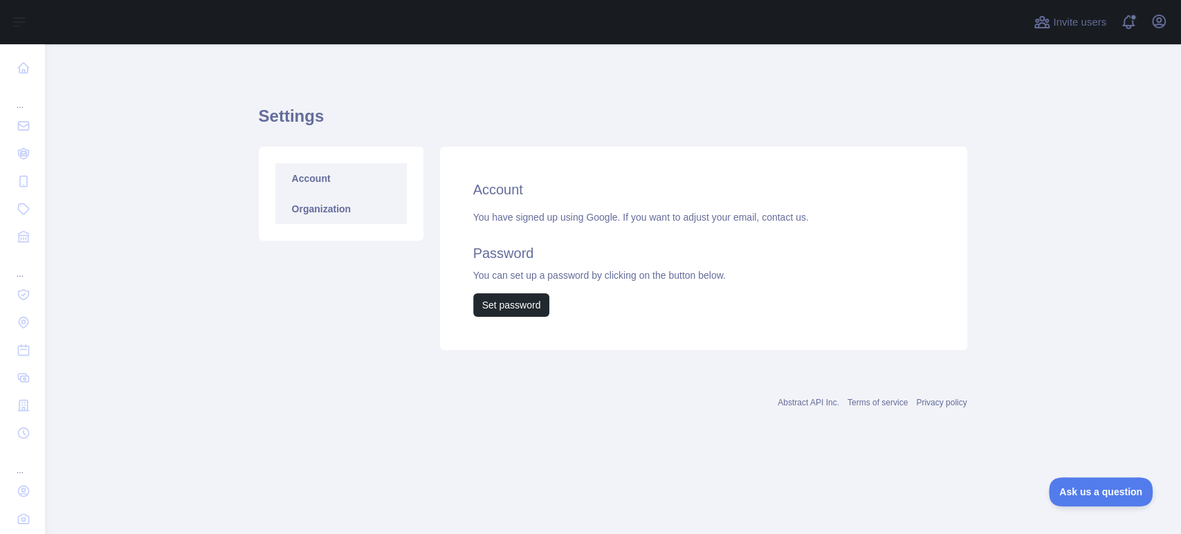
click at [295, 201] on link "Organization" at bounding box center [340, 209] width 131 height 30
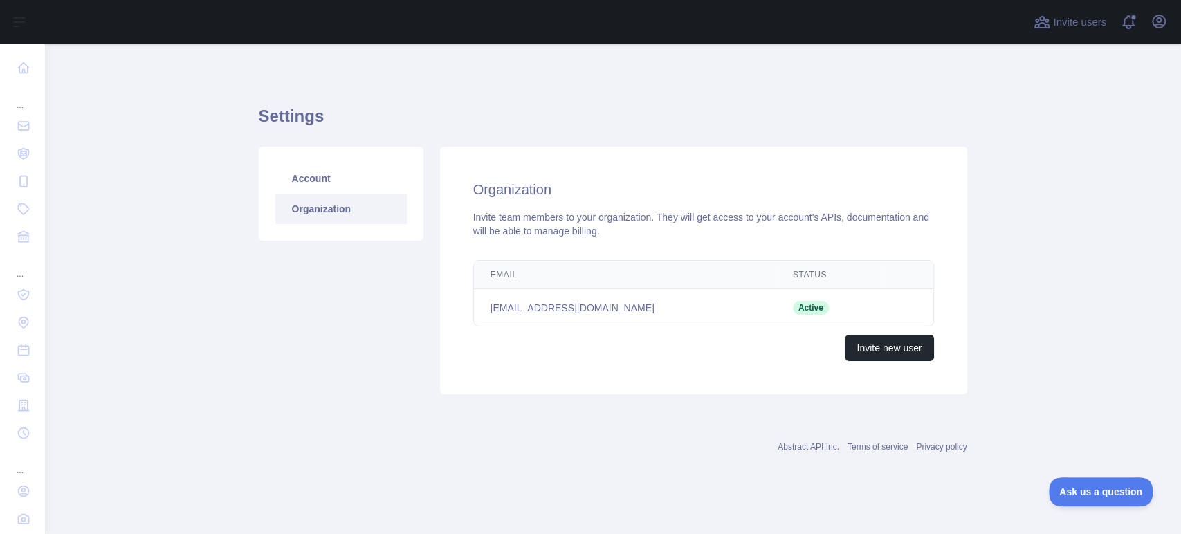
drag, startPoint x: 752, startPoint y: 287, endPoint x: 769, endPoint y: 287, distance: 16.6
click at [776, 289] on td "Active" at bounding box center [829, 307] width 106 height 37
click at [793, 301] on span "Active" at bounding box center [811, 308] width 36 height 14
click at [551, 289] on td "[EMAIL_ADDRESS][DOMAIN_NAME]" at bounding box center [625, 307] width 302 height 37
click at [314, 172] on link "Account" at bounding box center [340, 178] width 131 height 30
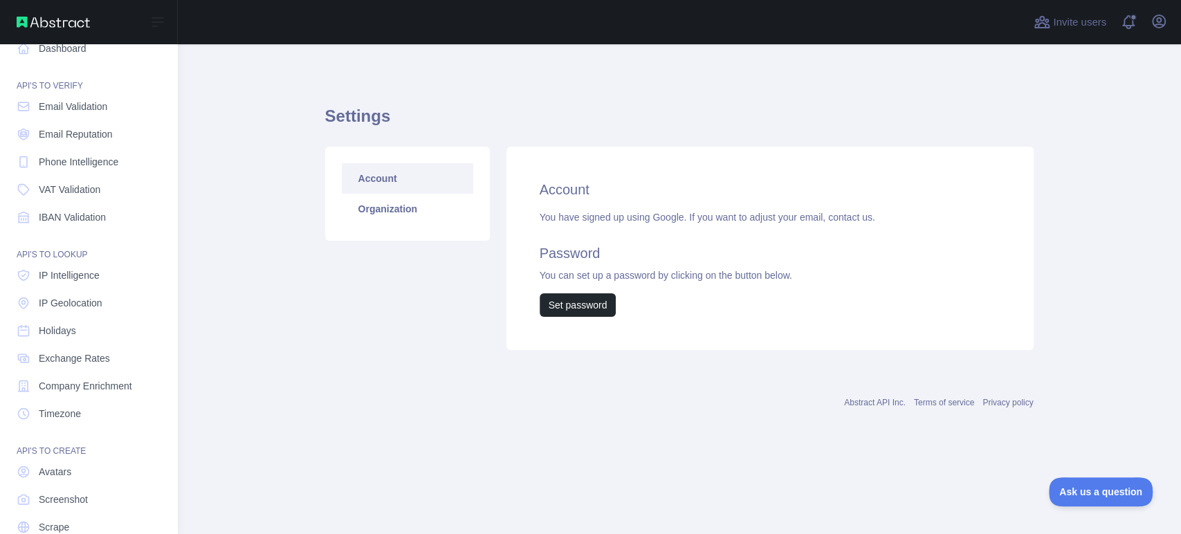
scroll to position [36, 0]
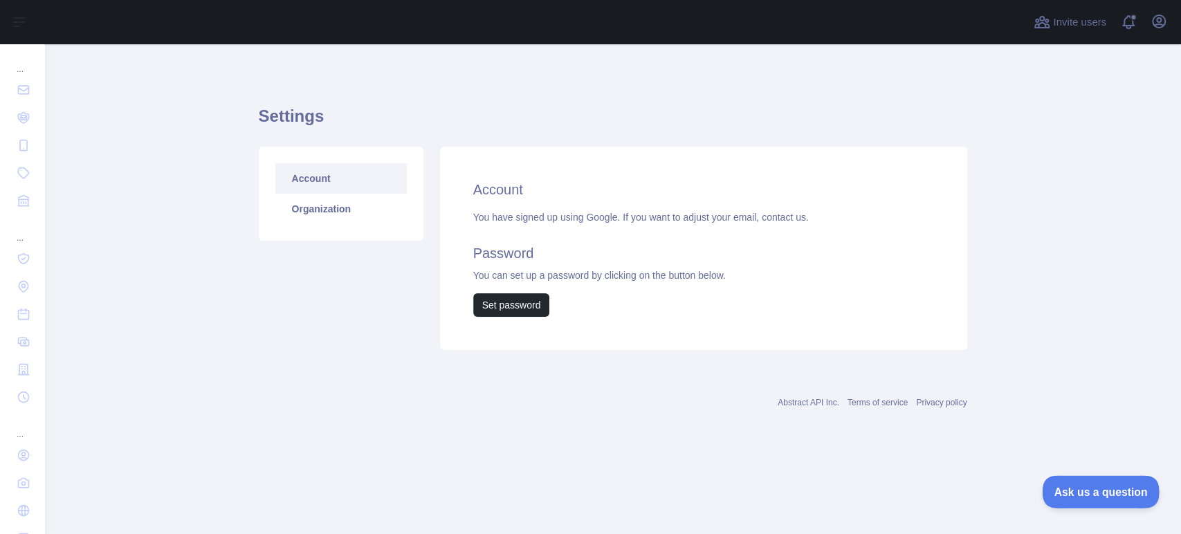
click at [1112, 492] on span "Ask us a question" at bounding box center [1094, 490] width 104 height 10
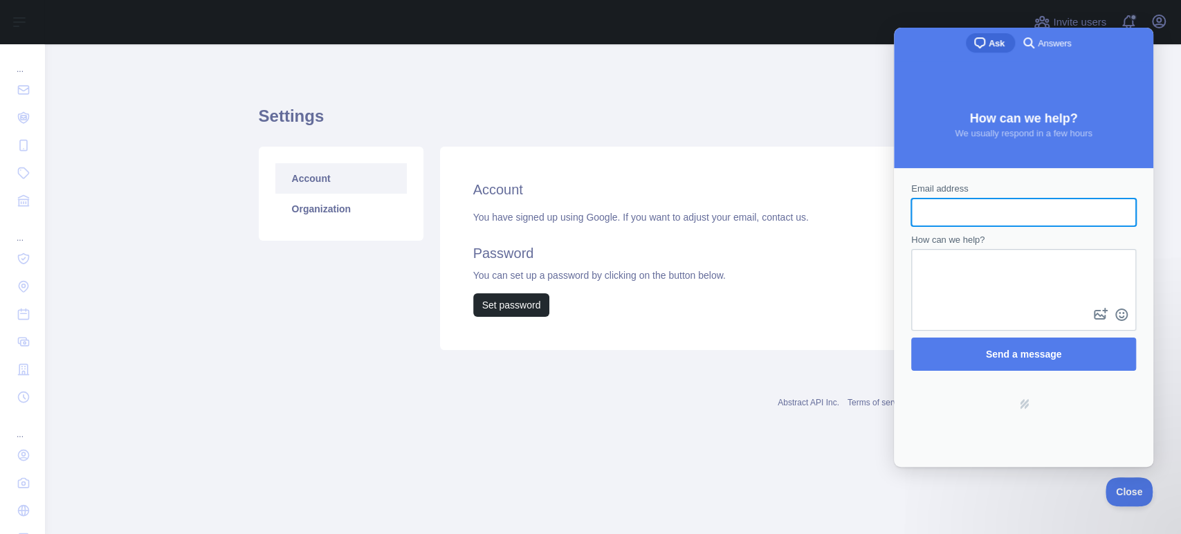
scroll to position [0, 0]
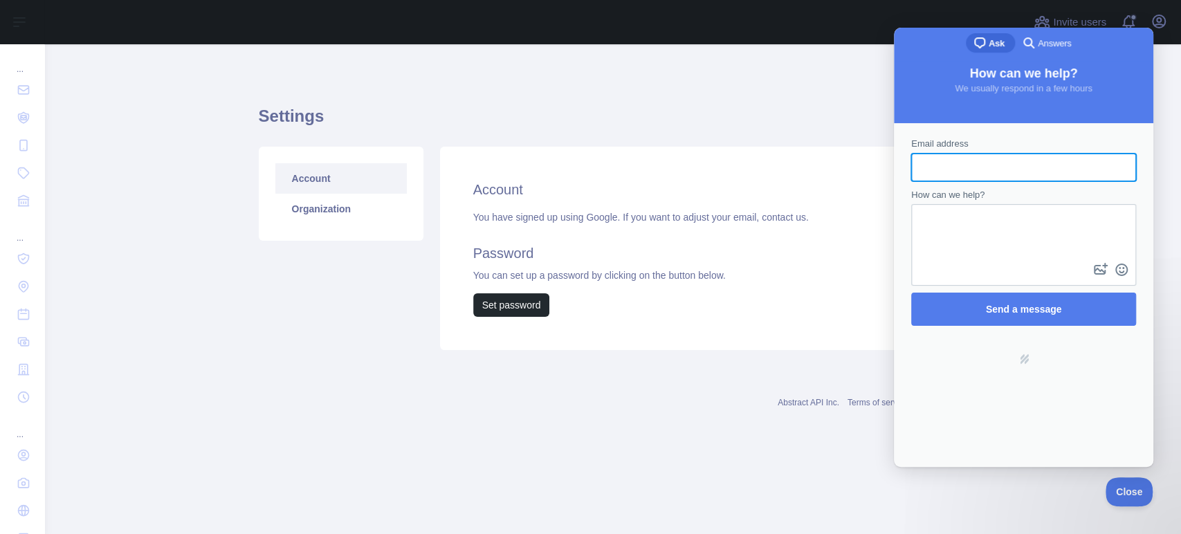
click at [837, 93] on div "Settings Account Organization Account You have signed up using Google. If you w…" at bounding box center [613, 224] width 709 height 292
click at [1048, 37] on span "Answers" at bounding box center [1054, 44] width 33 height 14
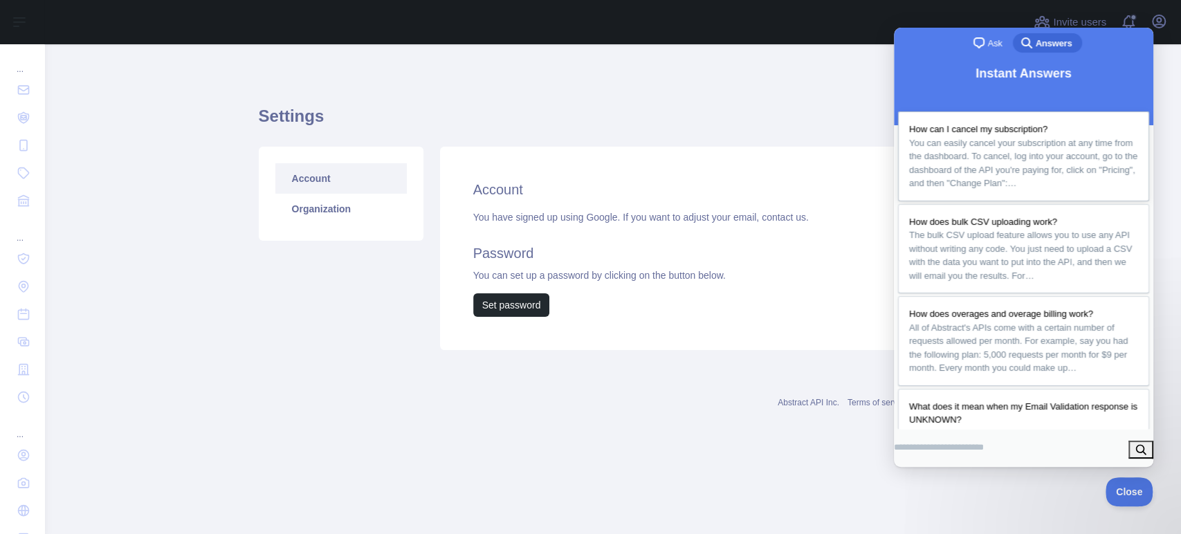
click at [1008, 124] on span "How can I cancel my subscription?" at bounding box center [978, 129] width 138 height 10
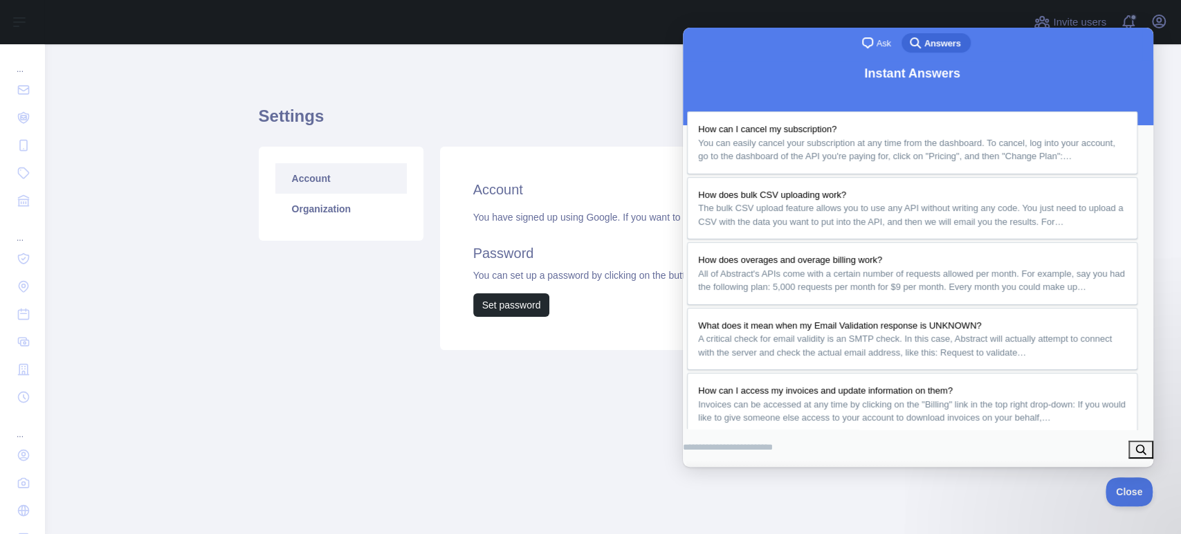
scroll to position [643, 0]
click at [711, 474] on button "Close" at bounding box center [698, 483] width 25 height 18
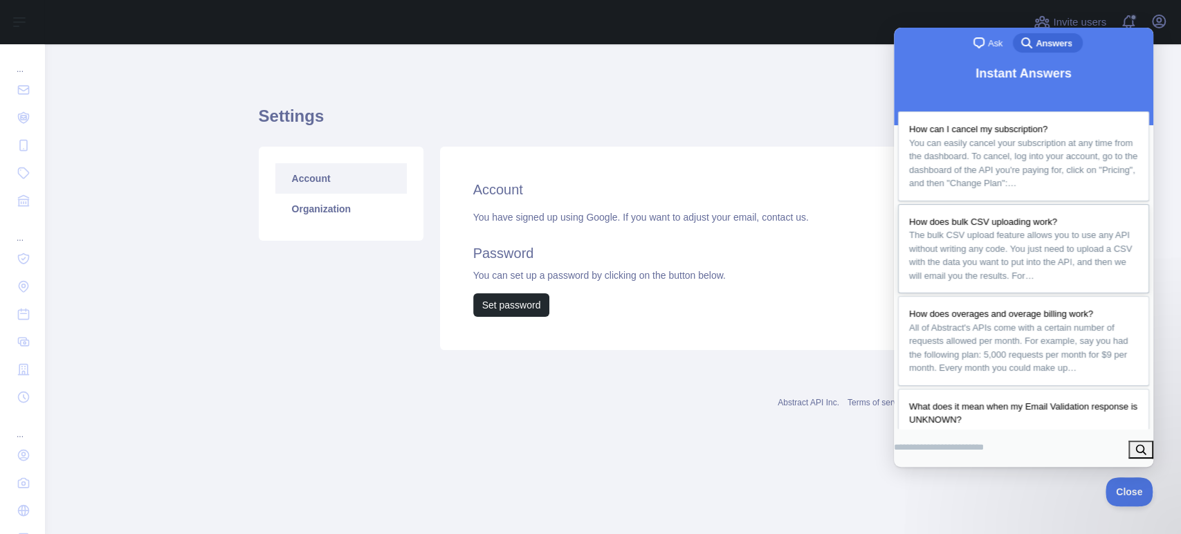
scroll to position [0, 0]
click at [598, 95] on div "Settings Account Organization Account You have signed up using Google. If you w…" at bounding box center [613, 224] width 709 height 292
click at [664, 87] on div "Settings Account Organization Account You have signed up using Google. If you w…" at bounding box center [613, 224] width 709 height 292
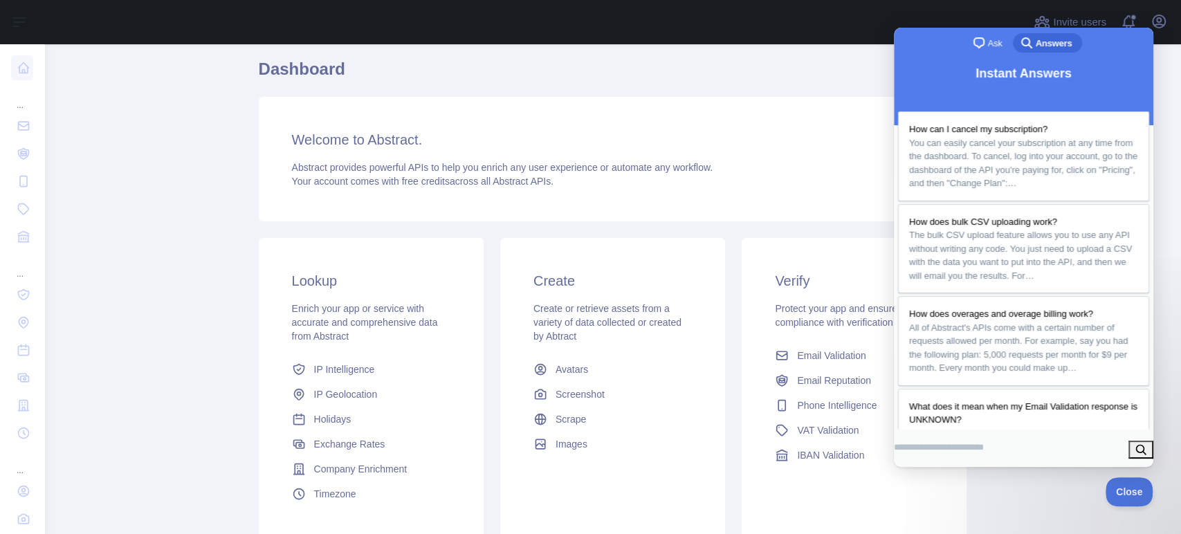
scroll to position [98, 0]
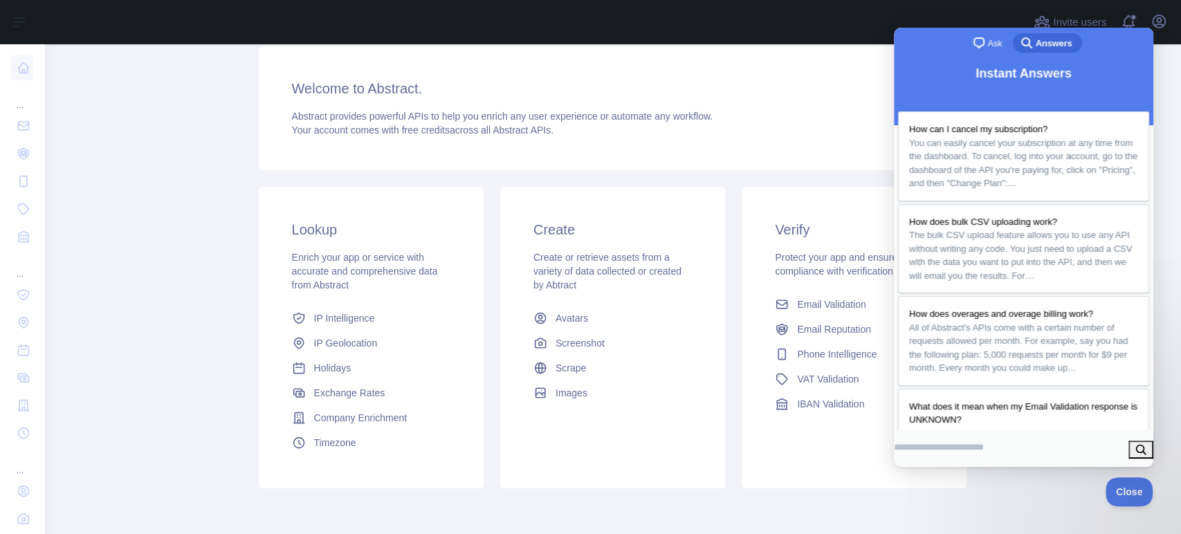
drag, startPoint x: 776, startPoint y: 105, endPoint x: 783, endPoint y: 100, distance: 8.4
click at [777, 109] on div "Abstract provides powerful APIs to help you enrich any user experience or autom…" at bounding box center [613, 123] width 642 height 28
click at [994, 150] on span "You can easily cancel your subscription at any time from the dashboard. To canc…" at bounding box center [1023, 163] width 228 height 51
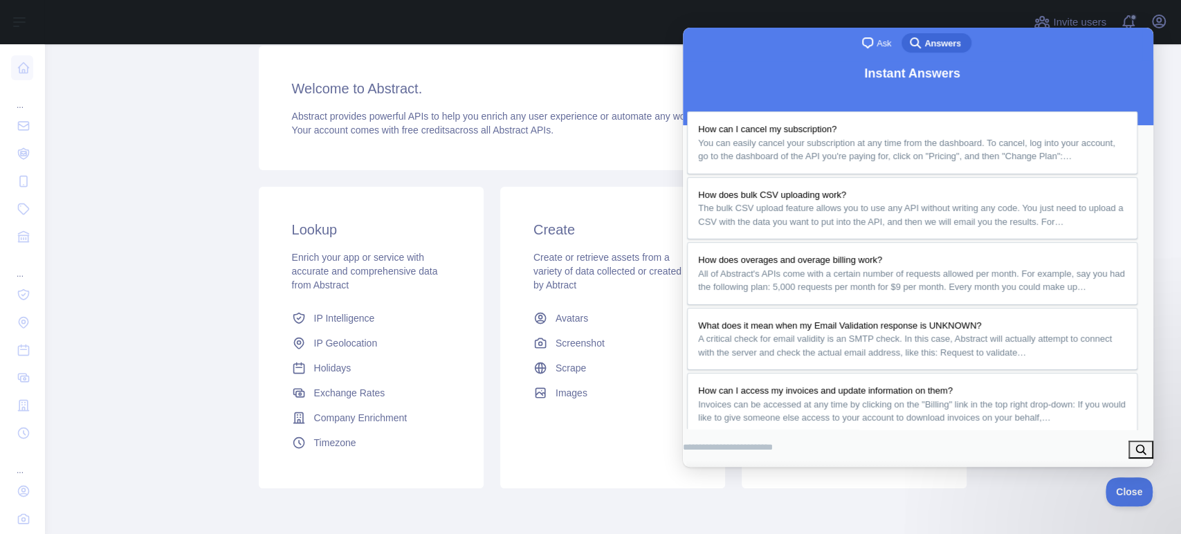
scroll to position [643, 0]
click at [711, 474] on button "Close" at bounding box center [698, 483] width 25 height 18
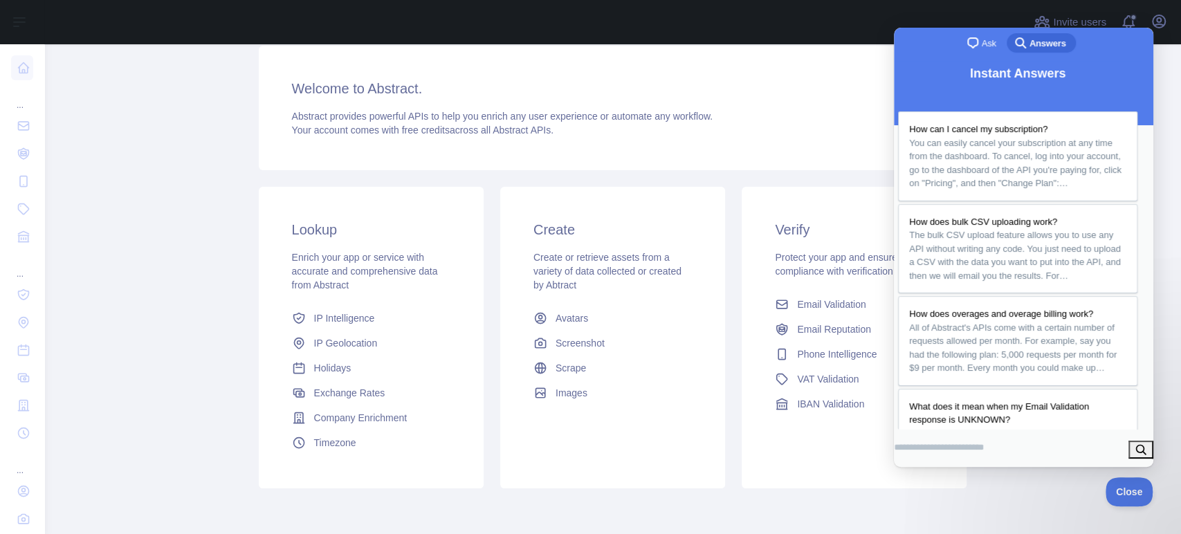
scroll to position [428, 0]
click at [1157, 29] on button "Open user menu" at bounding box center [1159, 21] width 22 height 22
click at [1142, 455] on button "search" at bounding box center [1141, 450] width 25 height 18
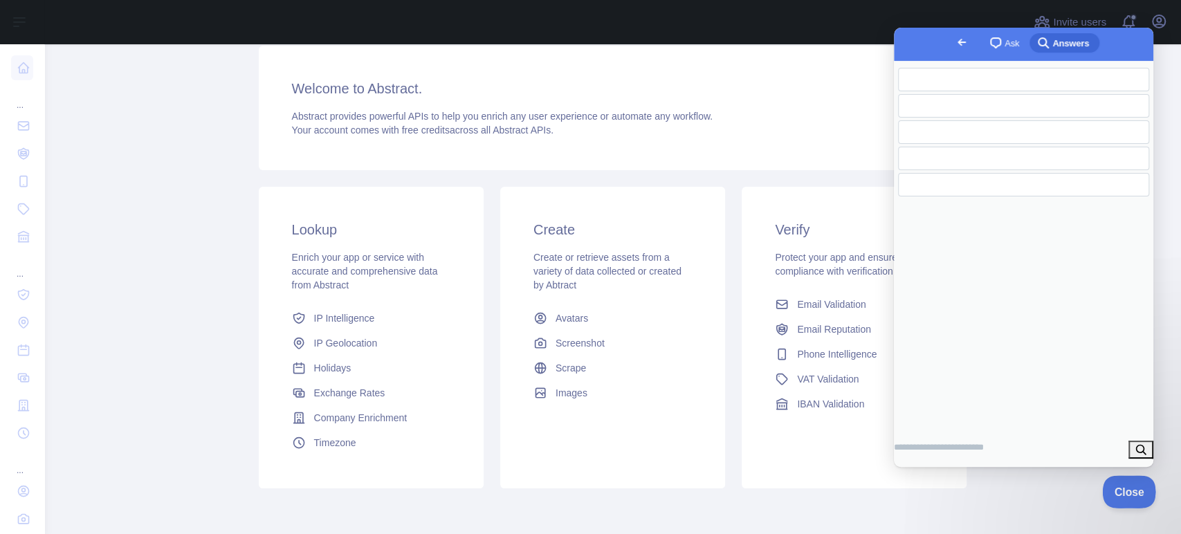
click at [1140, 490] on span "Close" at bounding box center [1126, 490] width 47 height 10
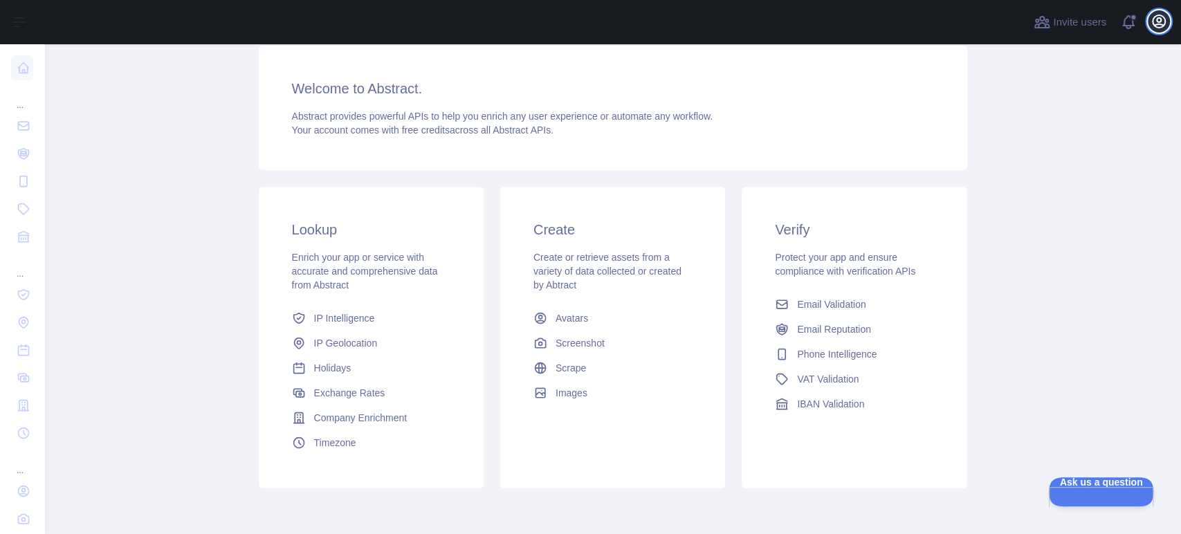
click at [1157, 23] on icon "button" at bounding box center [1159, 21] width 12 height 12
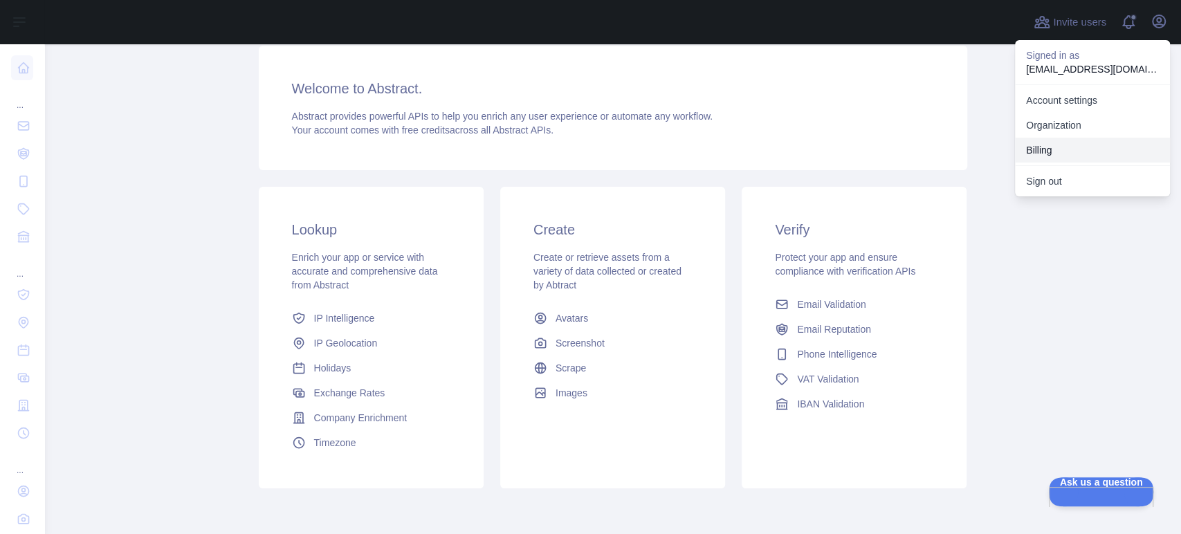
click at [1047, 146] on button "Billing" at bounding box center [1092, 150] width 155 height 25
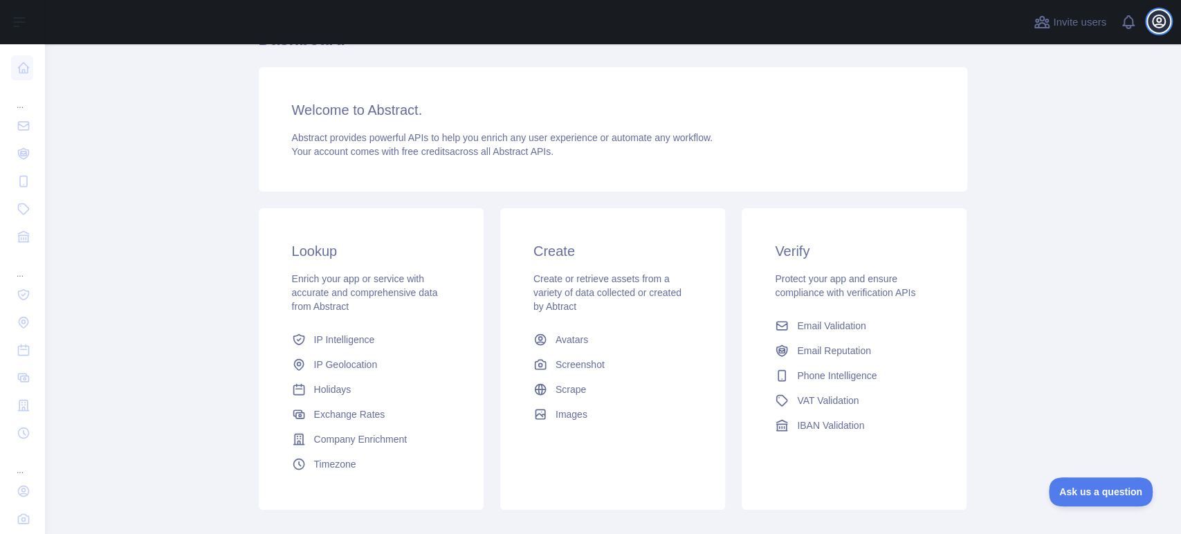
click at [1163, 25] on icon "button" at bounding box center [1159, 21] width 12 height 12
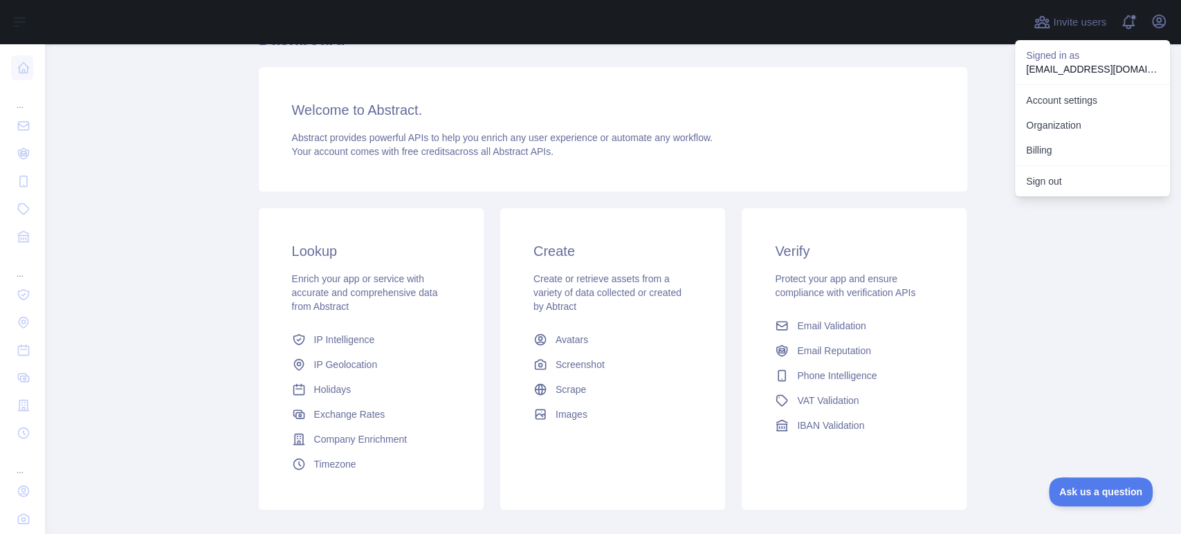
click at [1055, 63] on p "[EMAIL_ADDRESS][DOMAIN_NAME]" at bounding box center [1092, 69] width 133 height 14
click at [971, 73] on main "Dashboard Welcome to Abstract. Abstract provides powerful APIs to help you enri…" at bounding box center [612, 289] width 1137 height 490
